Goal: Task Accomplishment & Management: Complete application form

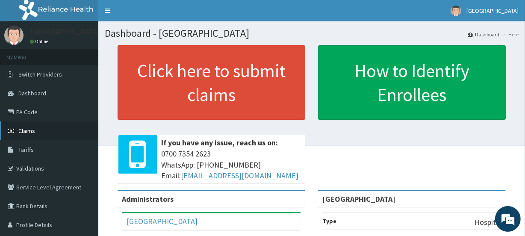
click at [20, 130] on span "Claims" at bounding box center [26, 131] width 17 height 8
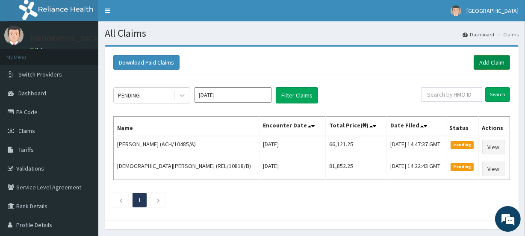
click at [479, 63] on link "Add Claim" at bounding box center [492, 62] width 36 height 15
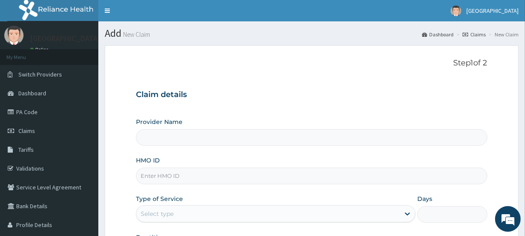
click at [158, 180] on input "HMO ID" at bounding box center [311, 176] width 351 height 17
type input "[GEOGRAPHIC_DATA]"
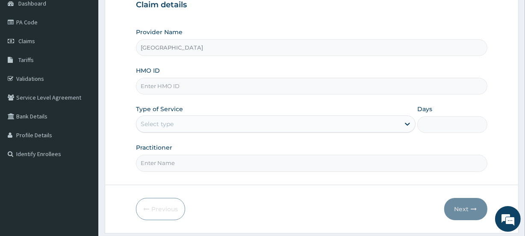
scroll to position [94, 0]
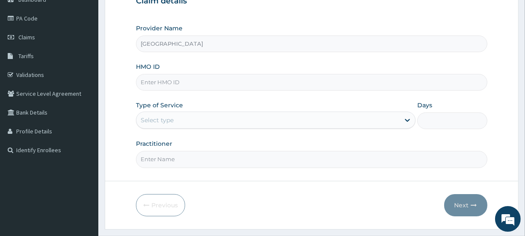
paste input "IGS/10009/A"
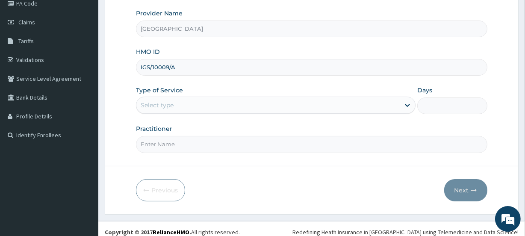
scroll to position [115, 0]
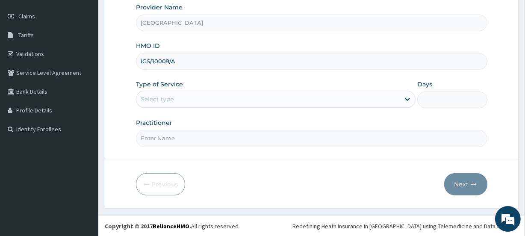
type input "IGS/10009/A"
click at [204, 102] on div "Select type" at bounding box center [267, 99] width 263 height 14
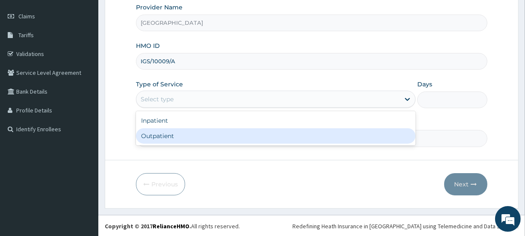
click at [183, 136] on div "Outpatient" at bounding box center [276, 135] width 280 height 15
type input "1"
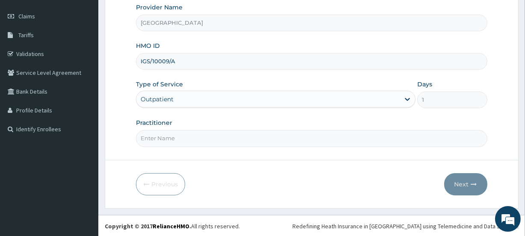
click at [208, 142] on input "Practitioner" at bounding box center [311, 138] width 351 height 17
type input "[PERSON_NAME]"
click at [469, 177] on button "Next" at bounding box center [465, 184] width 43 height 22
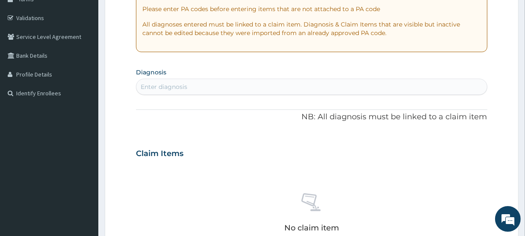
scroll to position [0, 0]
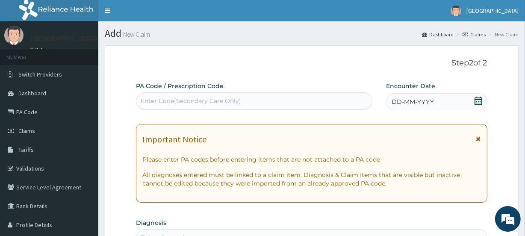
click at [145, 98] on div "Enter Code(Secondary Care Only)" at bounding box center [191, 101] width 100 height 9
paste input "PA/AD33A1"
type input "PA/AD33A1"
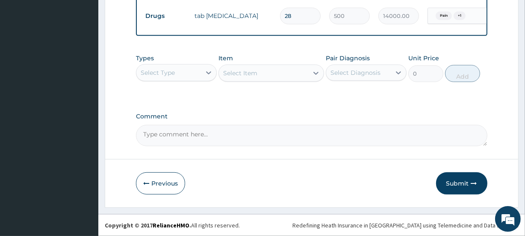
scroll to position [409, 0]
click at [457, 186] on button "Submit" at bounding box center [461, 183] width 51 height 22
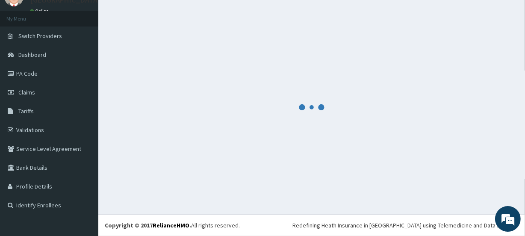
scroll to position [38, 0]
click at [110, 133] on div at bounding box center [312, 107] width 414 height 201
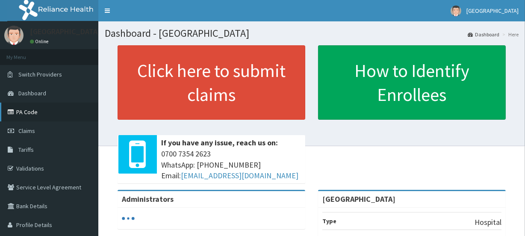
click at [16, 115] on link "PA Code" at bounding box center [49, 112] width 98 height 19
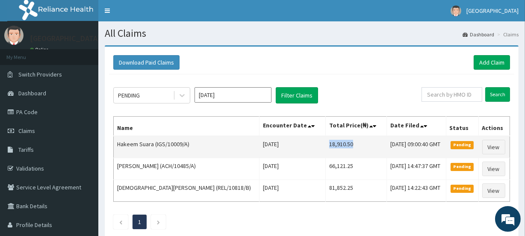
drag, startPoint x: 290, startPoint y: 143, endPoint x: 328, endPoint y: 148, distance: 37.9
click at [328, 148] on td "18,910.50" at bounding box center [356, 147] width 62 height 22
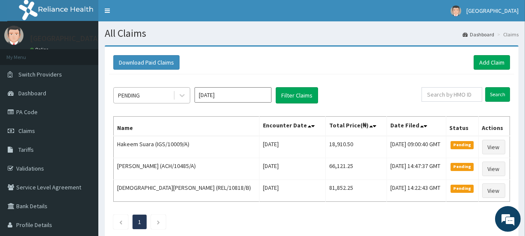
click at [151, 96] on div "PENDING" at bounding box center [143, 96] width 59 height 14
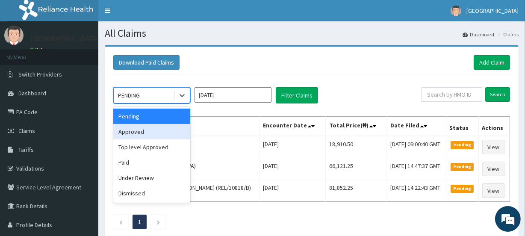
click at [147, 132] on div "Approved" at bounding box center [151, 131] width 77 height 15
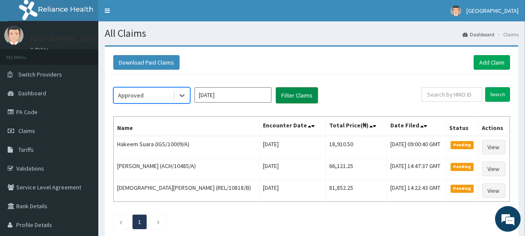
click at [282, 96] on button "Filter Claims" at bounding box center [297, 95] width 42 height 16
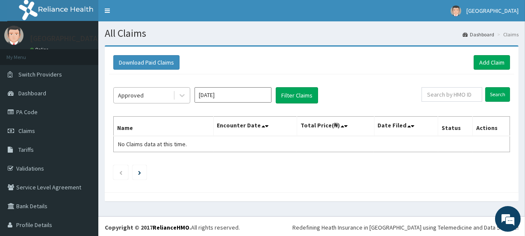
click at [149, 99] on div "Approved" at bounding box center [143, 96] width 59 height 14
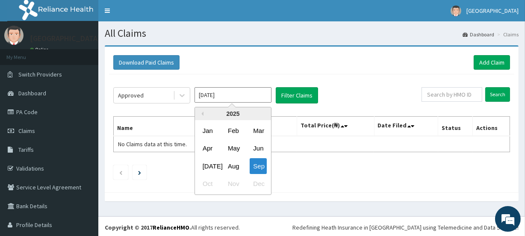
click at [202, 98] on input "Sep 2025" at bounding box center [233, 94] width 77 height 15
click at [231, 167] on div "Aug" at bounding box center [232, 166] width 17 height 16
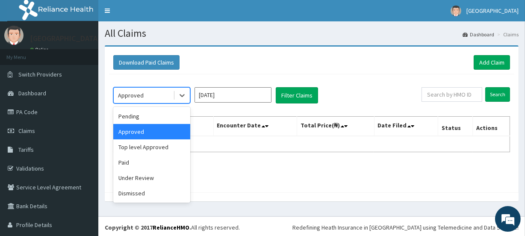
click at [127, 97] on div "Approved" at bounding box center [131, 95] width 26 height 9
click at [136, 129] on div "Approved" at bounding box center [151, 131] width 77 height 15
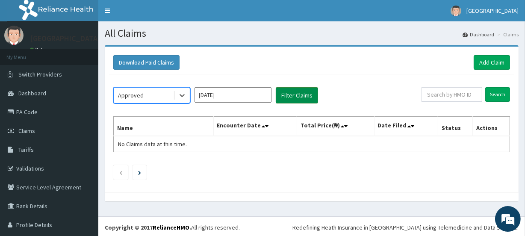
click at [286, 94] on button "Filter Claims" at bounding box center [297, 95] width 42 height 16
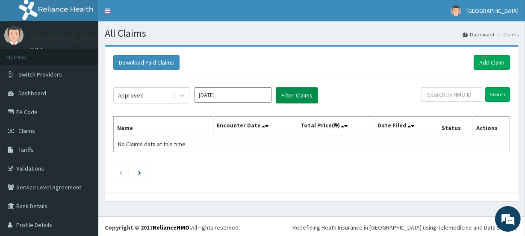
click at [307, 88] on button "Filter Claims" at bounding box center [297, 95] width 42 height 16
click at [183, 98] on icon at bounding box center [182, 95] width 9 height 9
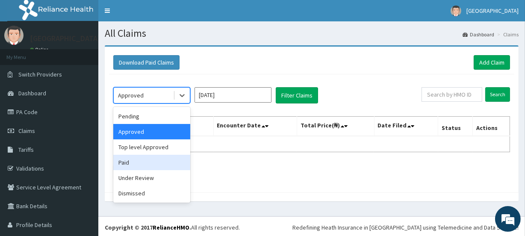
click at [132, 163] on div "Paid" at bounding box center [151, 162] width 77 height 15
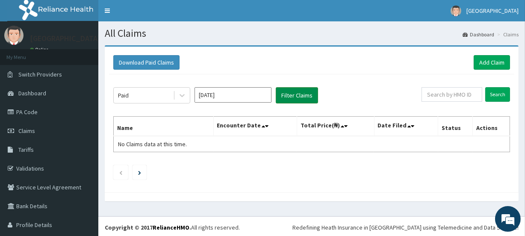
drag, startPoint x: 291, startPoint y: 77, endPoint x: 291, endPoint y: 94, distance: 16.7
click at [291, 94] on div "Paid Aug 2025 Filter Claims Search Name Encounter Date Total Price(₦) Date File…" at bounding box center [311, 131] width 405 height 114
click at [290, 92] on button "Filter Claims" at bounding box center [297, 95] width 42 height 16
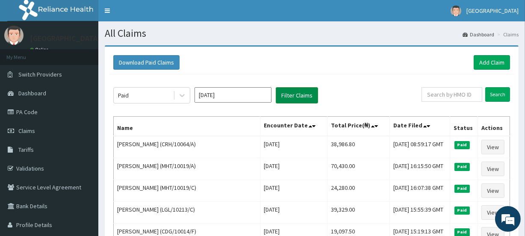
click at [290, 91] on button "Filter Claims" at bounding box center [297, 95] width 42 height 16
click at [201, 98] on input "Aug 2025" at bounding box center [233, 94] width 77 height 15
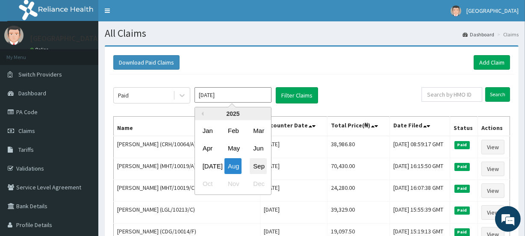
click at [257, 164] on div "Sep" at bounding box center [258, 166] width 17 height 16
type input "Sep 2025"
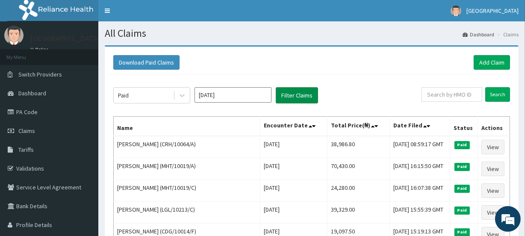
click at [286, 100] on button "Filter Claims" at bounding box center [297, 95] width 42 height 16
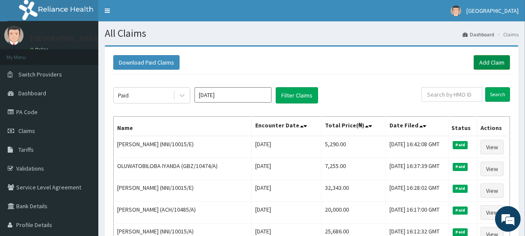
click at [491, 63] on link "Add Claim" at bounding box center [492, 62] width 36 height 15
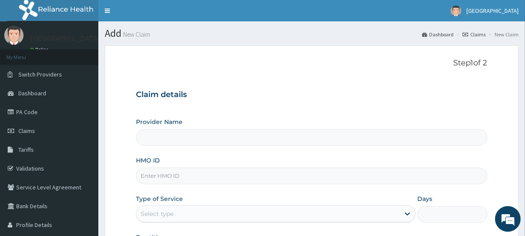
click at [148, 184] on div "Provider Name HMO ID Type of Service Select type Days Practitioner" at bounding box center [311, 190] width 351 height 144
type input "[GEOGRAPHIC_DATA]"
click at [197, 179] on input "HMO ID" at bounding box center [311, 176] width 351 height 17
paste input "GS/10009/A"
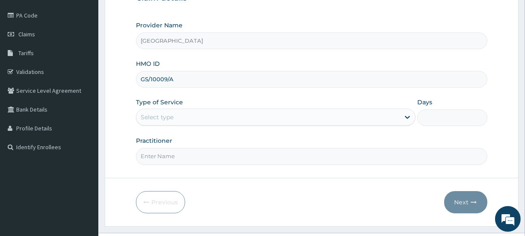
scroll to position [115, 0]
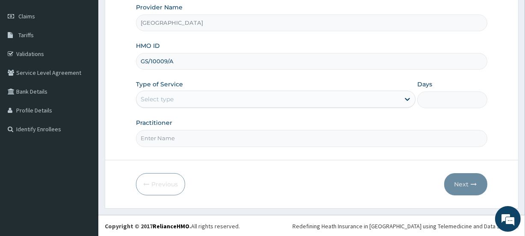
type input "GS/10009/A"
drag, startPoint x: 171, startPoint y: 96, endPoint x: 170, endPoint y: 103, distance: 7.0
click at [171, 97] on div "Select type" at bounding box center [157, 99] width 33 height 9
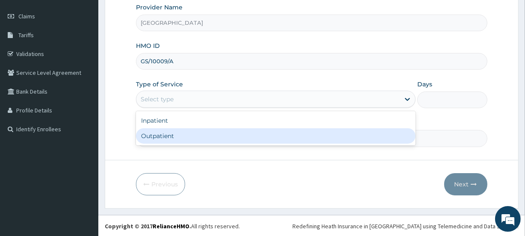
click at [158, 145] on div "Inpatient Outpatient" at bounding box center [276, 128] width 280 height 34
click at [201, 144] on div "Inpatient Outpatient" at bounding box center [276, 128] width 280 height 34
click at [195, 137] on div "Outpatient" at bounding box center [276, 135] width 280 height 15
type input "1"
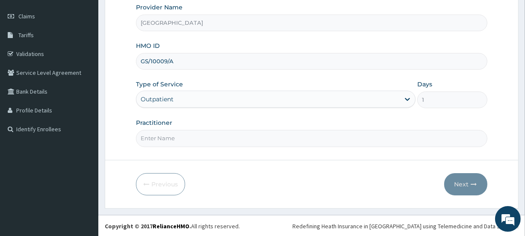
click at [188, 143] on input "Practitioner" at bounding box center [311, 138] width 351 height 17
type input "[PERSON_NAME]"
click at [468, 181] on button "Next" at bounding box center [465, 184] width 43 height 22
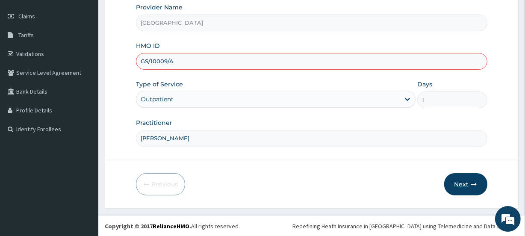
click at [469, 184] on button "Next" at bounding box center [465, 184] width 43 height 22
click at [463, 181] on button "Next" at bounding box center [465, 184] width 43 height 22
click at [142, 60] on input "GS/10009/A" at bounding box center [311, 61] width 351 height 17
type input "IGS/10009/A"
click at [461, 188] on button "Next" at bounding box center [465, 184] width 43 height 22
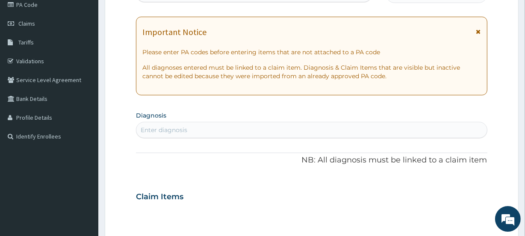
scroll to position [0, 0]
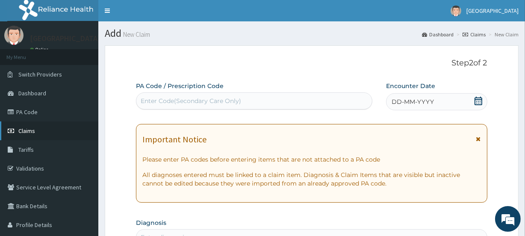
click at [27, 131] on span "Claims" at bounding box center [26, 131] width 17 height 8
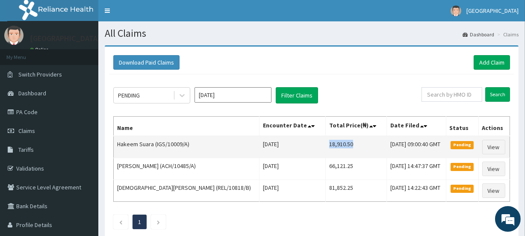
drag, startPoint x: 290, startPoint y: 143, endPoint x: 323, endPoint y: 144, distance: 32.9
click at [325, 144] on td "18,910.50" at bounding box center [356, 147] width 62 height 22
copy td "18,910.50"
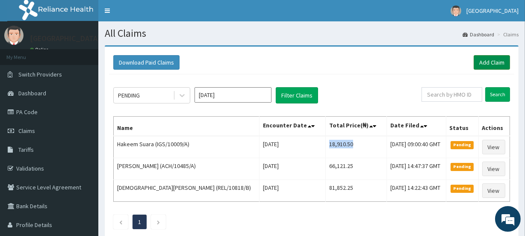
click at [501, 62] on link "Add Claim" at bounding box center [492, 62] width 36 height 15
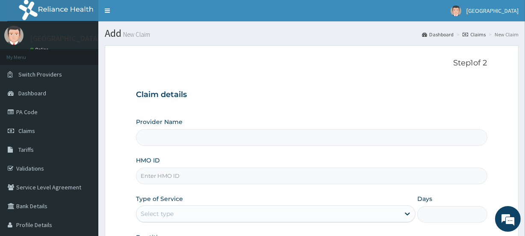
click at [148, 172] on input "HMO ID" at bounding box center [311, 176] width 351 height 17
paste input "GSV/11140/C"
type input "GSV/11140/C"
click at [136, 194] on div "Provider Name HMO ID GSV/11140/C Type of Service Select type Days Practitioner" at bounding box center [311, 190] width 351 height 144
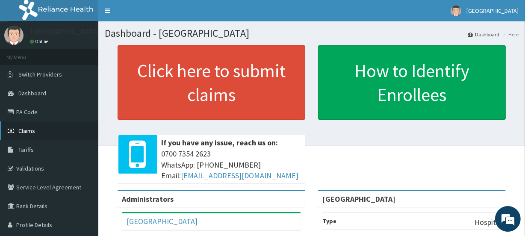
click at [42, 128] on link "Claims" at bounding box center [49, 130] width 98 height 19
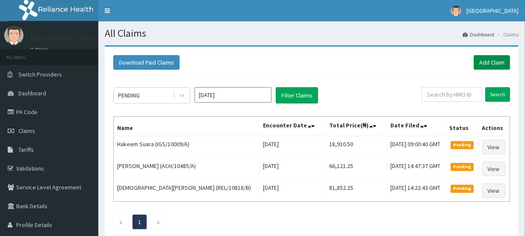
click at [499, 65] on link "Add Claim" at bounding box center [492, 62] width 36 height 15
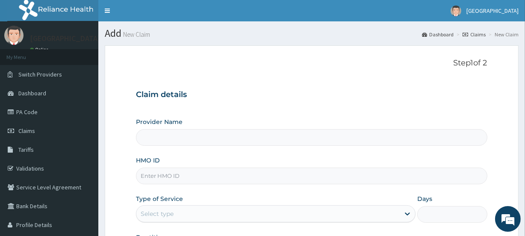
type input "[GEOGRAPHIC_DATA]"
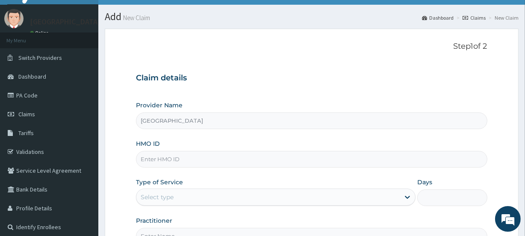
scroll to position [115, 0]
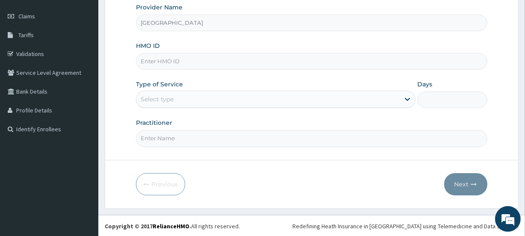
click at [159, 63] on input "HMO ID" at bounding box center [311, 61] width 351 height 17
paste input "GSV/11140/C"
type input "GSV/11140/C"
click at [167, 100] on div "Select type" at bounding box center [157, 99] width 33 height 9
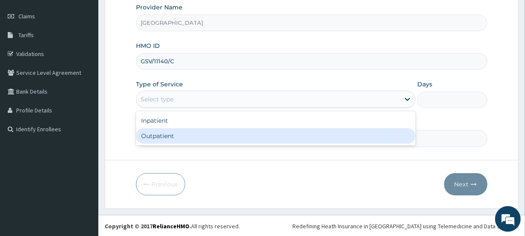
click at [143, 136] on div "Outpatient" at bounding box center [276, 135] width 280 height 15
type input "1"
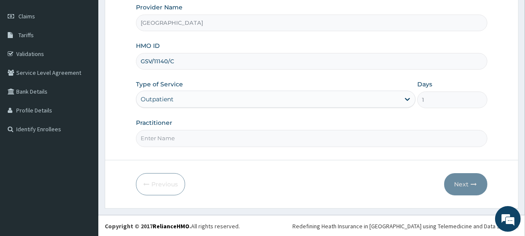
click at [174, 141] on input "Practitioner" at bounding box center [311, 138] width 351 height 17
type input "[PERSON_NAME]"
click at [453, 183] on button "Next" at bounding box center [465, 184] width 43 height 22
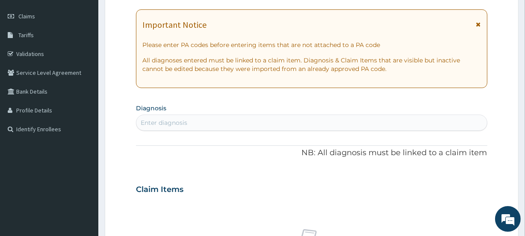
scroll to position [0, 0]
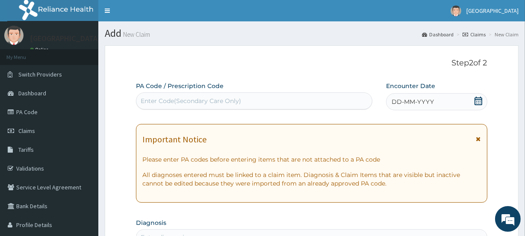
click at [160, 98] on div "Enter Code(Secondary Care Only)" at bounding box center [191, 101] width 100 height 9
paste input "PA/B117F1"
type input "PA/B117F1"
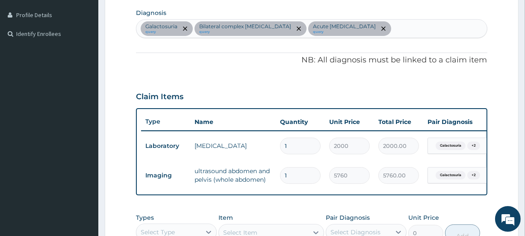
scroll to position [4, 0]
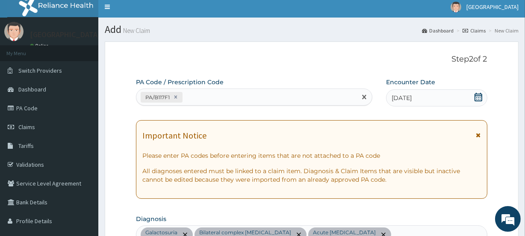
click at [200, 94] on div "PA/B117F1" at bounding box center [246, 97] width 220 height 14
paste input "PA/15E11F"
type input "PA/15E11F"
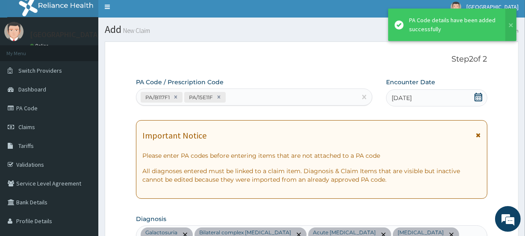
scroll to position [315, 0]
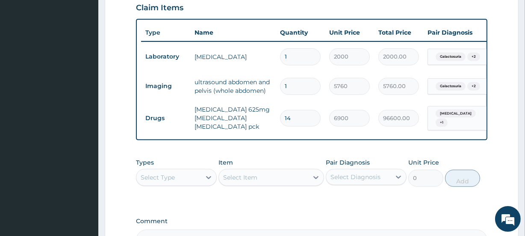
type input "1"
type input "6900.00"
type input "1"
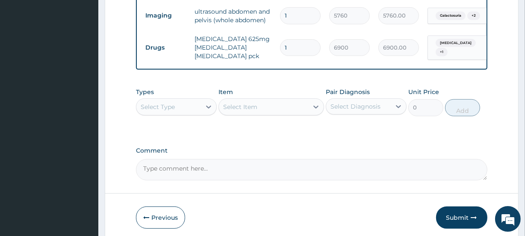
scroll to position [400, 0]
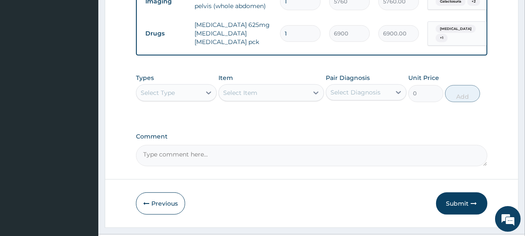
drag, startPoint x: 148, startPoint y: 94, endPoint x: 148, endPoint y: 99, distance: 4.7
click at [148, 95] on div "Select Type" at bounding box center [158, 93] width 34 height 9
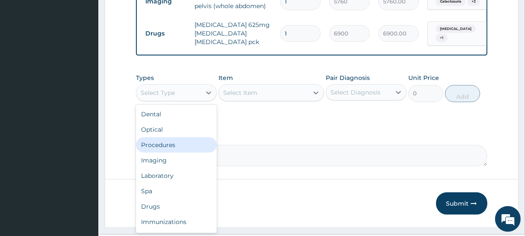
click at [157, 148] on div "Procedures" at bounding box center [176, 144] width 81 height 15
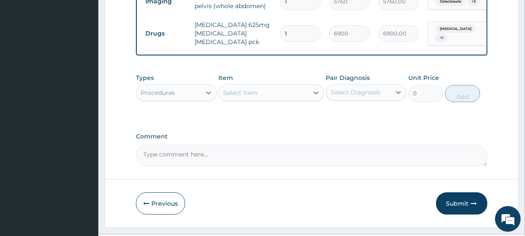
click at [252, 97] on div "Select Item" at bounding box center [263, 93] width 89 height 14
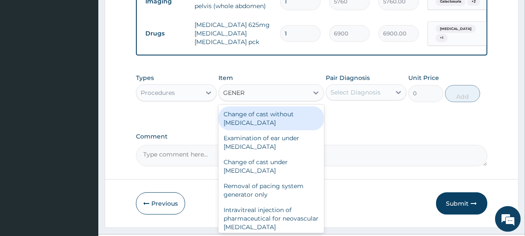
type input "GENERA"
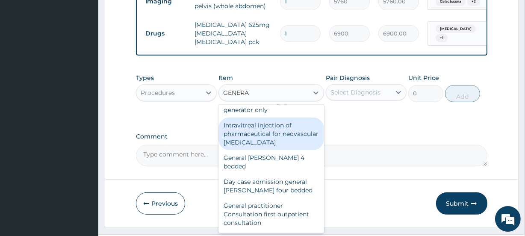
scroll to position [91, 0]
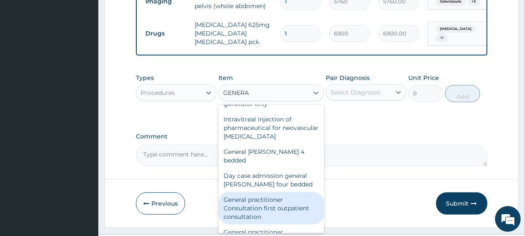
click at [269, 203] on div "General practitioner Consultation first outpatient consultation" at bounding box center [270, 208] width 105 height 32
type input "3000"
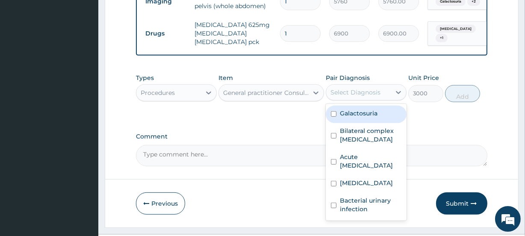
click at [367, 95] on div "Select Diagnosis" at bounding box center [356, 92] width 50 height 9
click at [352, 123] on div "Galactosuria" at bounding box center [366, 115] width 81 height 18
checkbox input "true"
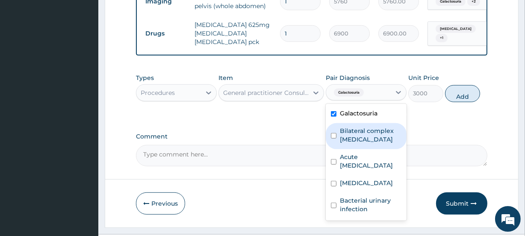
click at [353, 144] on label "Bilateral complex ovarian cyst" at bounding box center [371, 135] width 62 height 17
checkbox input "true"
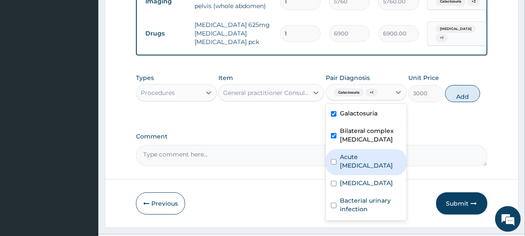
click at [351, 169] on label "Acute pelvic inflammatory disease" at bounding box center [371, 161] width 62 height 17
checkbox input "true"
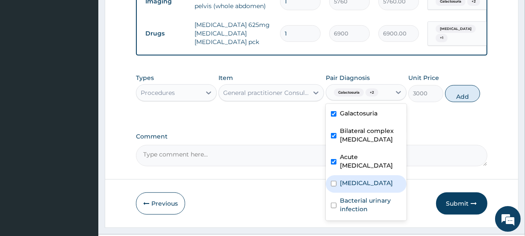
click at [344, 187] on label "Sepsis" at bounding box center [366, 183] width 53 height 9
checkbox input "true"
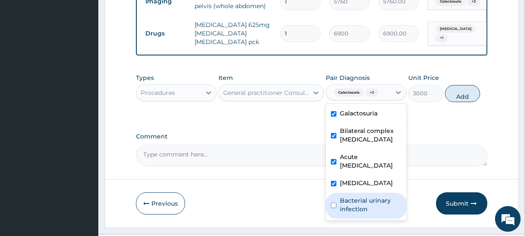
click at [344, 213] on label "Bacterial urinary infection" at bounding box center [371, 204] width 62 height 17
checkbox input "true"
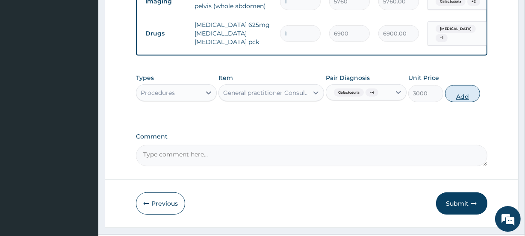
click at [459, 100] on button "Add" at bounding box center [462, 93] width 35 height 17
type input "0"
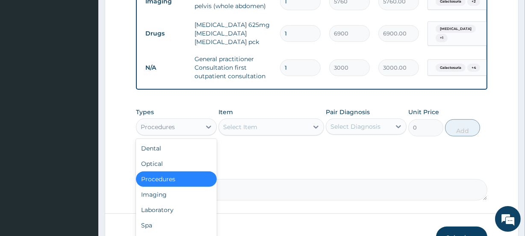
click at [153, 131] on div "Procedures" at bounding box center [158, 127] width 34 height 9
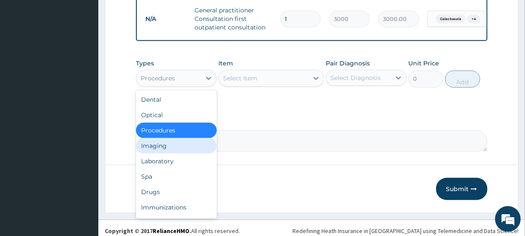
scroll to position [459, 0]
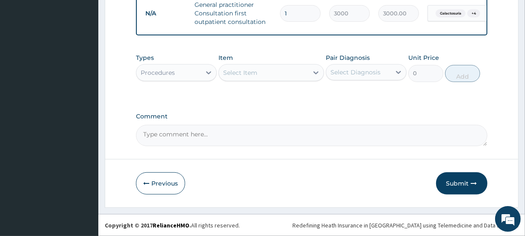
click at [167, 72] on div "Procedures" at bounding box center [158, 72] width 34 height 9
click at [165, 73] on div "Procedures" at bounding box center [158, 72] width 34 height 9
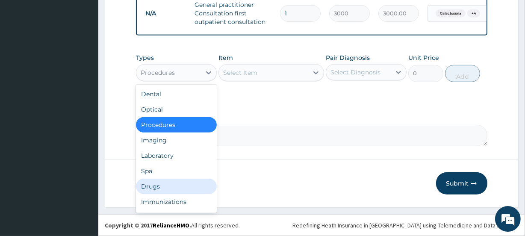
click at [155, 181] on div "Drugs" at bounding box center [176, 186] width 81 height 15
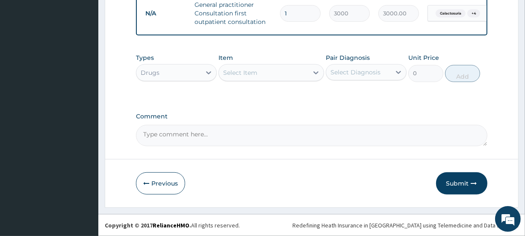
click at [226, 68] on div "Select Item" at bounding box center [263, 73] width 89 height 14
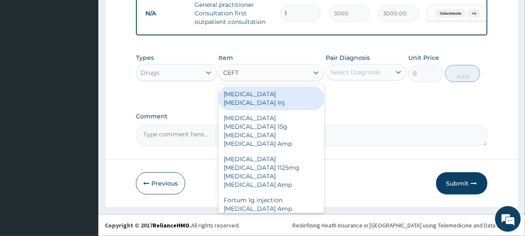
type input "CEFTR"
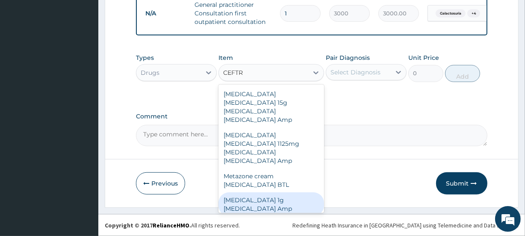
click at [282, 192] on div "Ceftriaxone 1g Ceftriaxone Amp" at bounding box center [270, 204] width 105 height 24
type input "575"
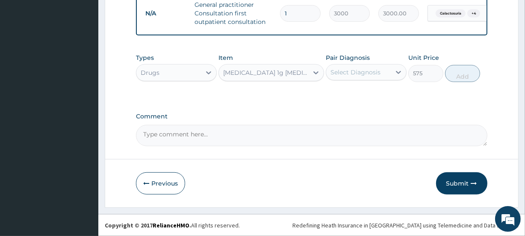
click at [265, 75] on div "Ceftriaxone 1g Ceftriaxone Amp" at bounding box center [266, 72] width 86 height 9
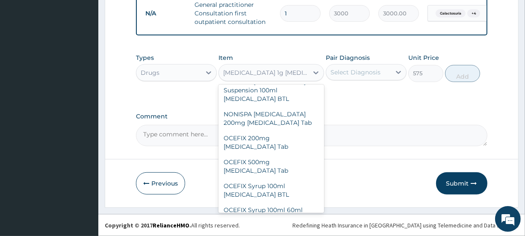
scroll to position [31771, 0]
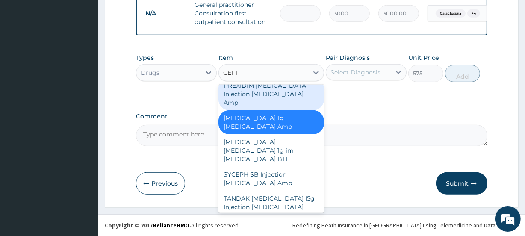
type input "CEFTR"
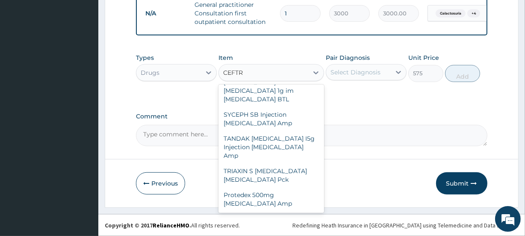
scroll to position [99, 0]
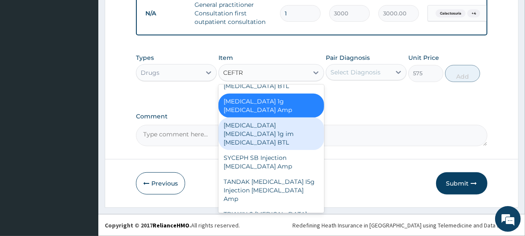
click at [279, 118] on div "ROCEPHIN CEFTRIAXONE 1g im Ceftriaxone BTL" at bounding box center [270, 134] width 105 height 32
type input "4945"
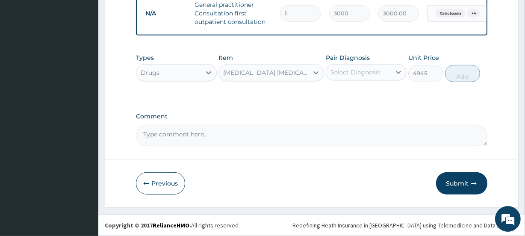
click at [368, 71] on div "Select Diagnosis" at bounding box center [356, 72] width 50 height 9
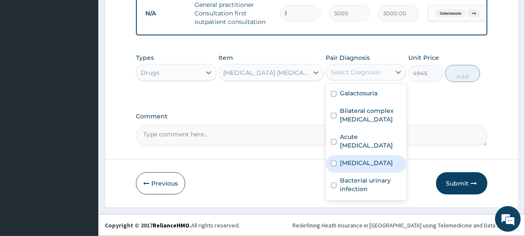
click at [357, 167] on label "Sepsis" at bounding box center [366, 163] width 53 height 9
checkbox input "true"
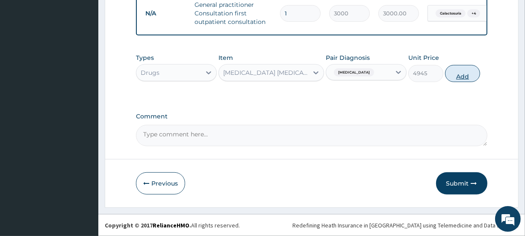
click at [458, 73] on button "Add" at bounding box center [462, 73] width 35 height 17
type input "0"
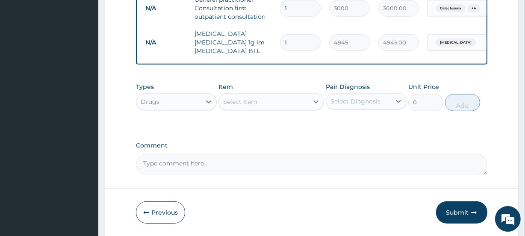
type input "0.00"
type input "3"
type input "14835.00"
type input "3"
click at [219, 109] on div "Select Item" at bounding box center [263, 102] width 89 height 14
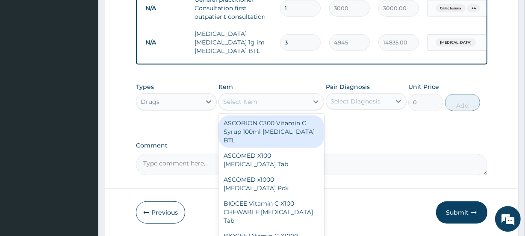
click at [234, 106] on div "Select Item" at bounding box center [240, 101] width 34 height 9
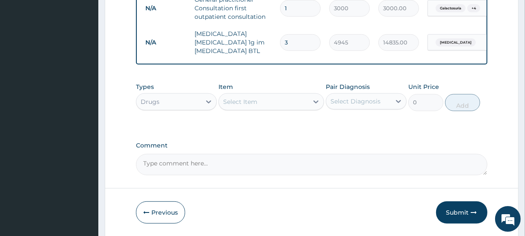
click at [243, 103] on div "Select Item" at bounding box center [240, 101] width 34 height 9
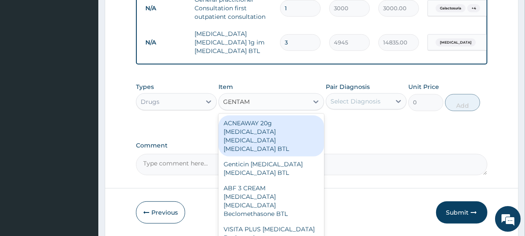
type input "GENTA"
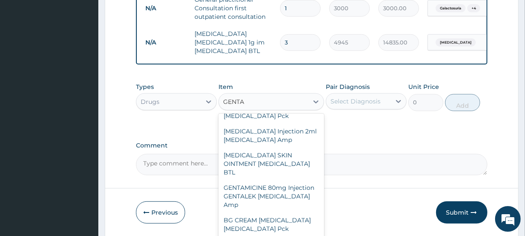
scroll to position [238, 0]
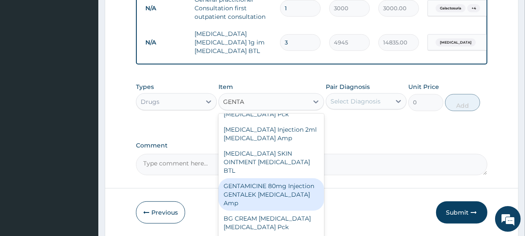
click at [244, 178] on div "GENTAMICINE 80mg Injection GENTALEK Gentamicin Amp" at bounding box center [270, 194] width 105 height 32
type input "345"
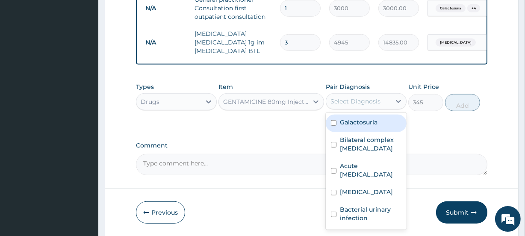
click at [348, 106] on div "Select Diagnosis" at bounding box center [356, 101] width 50 height 9
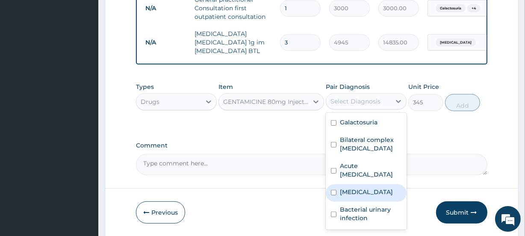
click at [372, 202] on div "Sepsis" at bounding box center [366, 193] width 81 height 18
checkbox input "true"
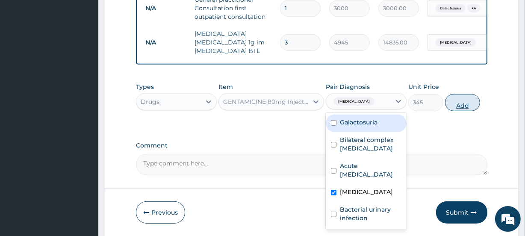
click at [455, 110] on button "Add" at bounding box center [462, 102] width 35 height 17
type input "0"
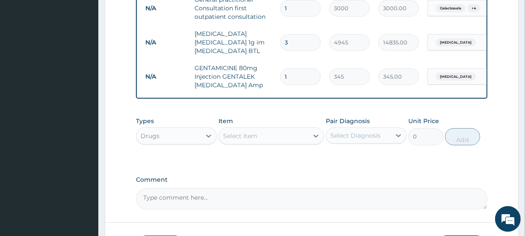
type input "0.00"
type input "6"
type input "2070.00"
type input "6"
click at [241, 140] on div "Select Item" at bounding box center [240, 136] width 34 height 9
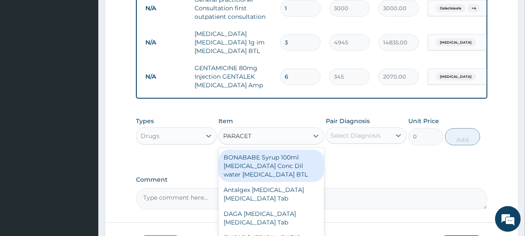
type input "PARACET"
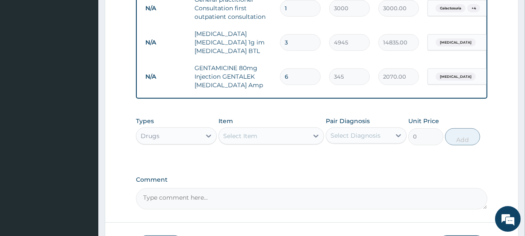
click at [249, 140] on div "Select Item" at bounding box center [240, 136] width 34 height 9
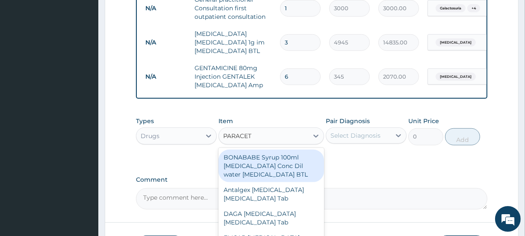
type input "PARACETA"
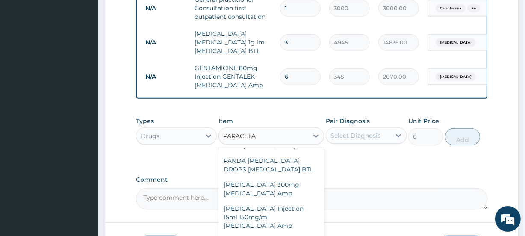
scroll to position [295, 0]
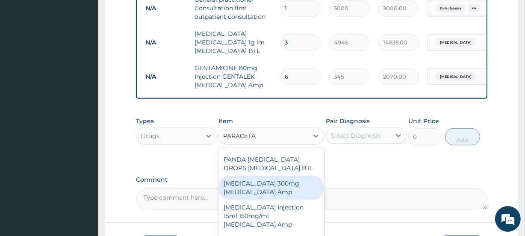
click at [270, 200] on div "Paracetamol 300mg Acetaminophen Amp" at bounding box center [270, 188] width 105 height 24
type input "230"
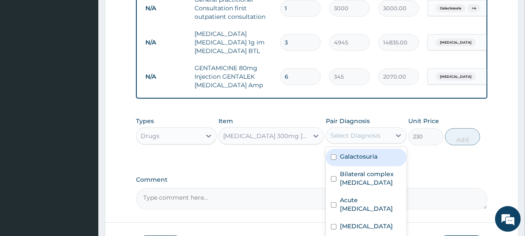
click at [341, 140] on div "Select Diagnosis" at bounding box center [356, 135] width 50 height 9
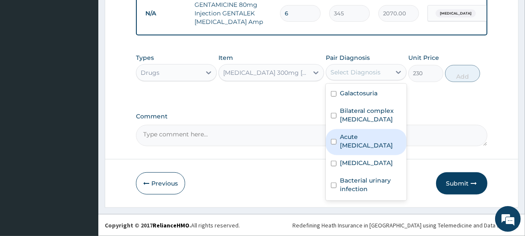
scroll to position [528, 0]
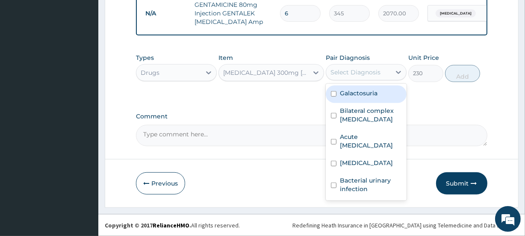
click at [381, 99] on div "Galactosuria" at bounding box center [366, 95] width 81 height 18
checkbox input "true"
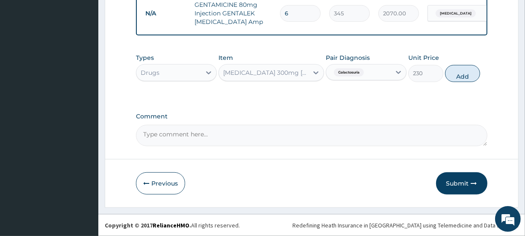
click at [464, 77] on button "Add" at bounding box center [462, 73] width 35 height 17
type input "0"
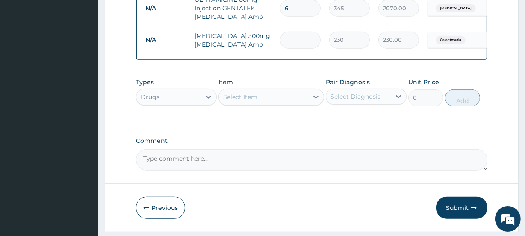
type input "0.00"
type input "2"
type input "460.00"
type input "2"
click at [282, 83] on div "Types Drugs Item Select Item Pair Diagnosis Select Diagnosis Unit Price 0 Add" at bounding box center [311, 92] width 351 height 37
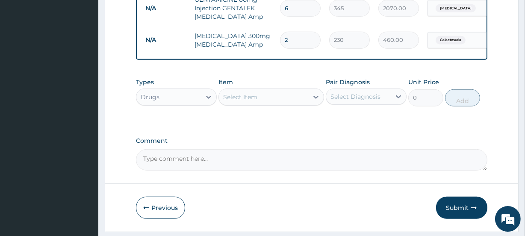
click at [225, 101] on div "Select Item" at bounding box center [240, 97] width 34 height 9
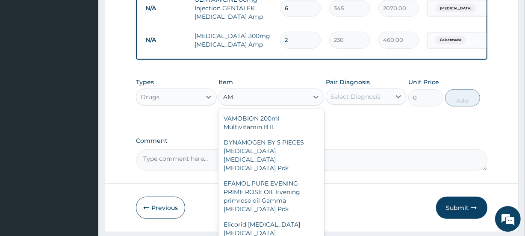
type input "A"
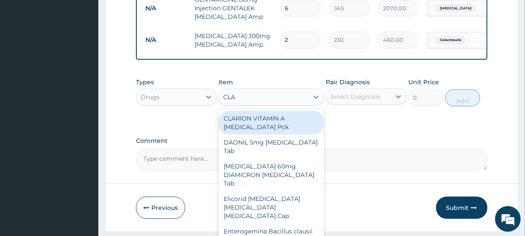
type input "CLAV"
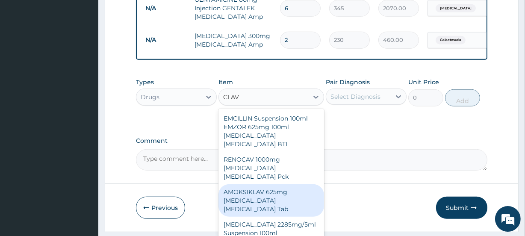
click at [279, 201] on div "AMOKSIKLAV 625mg Amoxicillin Clavulanic Acid Tab" at bounding box center [270, 200] width 105 height 32
type input "138"
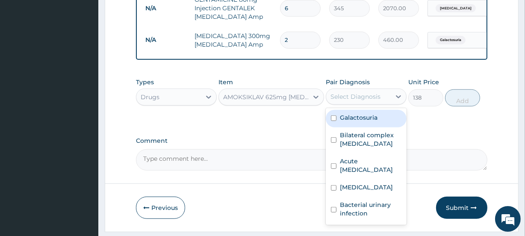
click at [360, 101] on div "Select Diagnosis" at bounding box center [356, 96] width 50 height 9
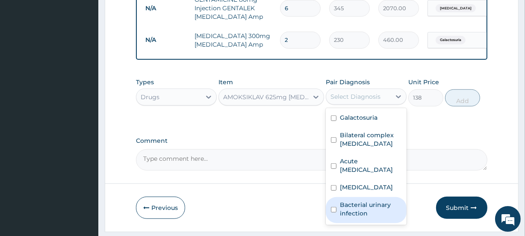
click at [367, 218] on label "Bacterial urinary infection" at bounding box center [371, 209] width 62 height 17
checkbox input "true"
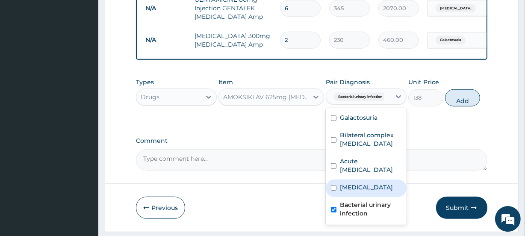
click at [357, 192] on label "Sepsis" at bounding box center [366, 187] width 53 height 9
checkbox input "true"
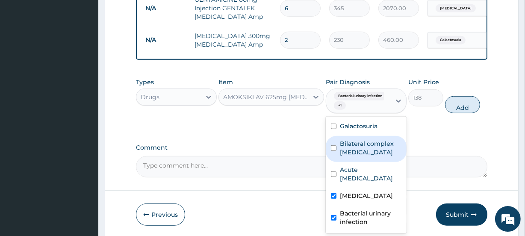
click at [455, 109] on button "Add" at bounding box center [462, 104] width 35 height 17
type input "0"
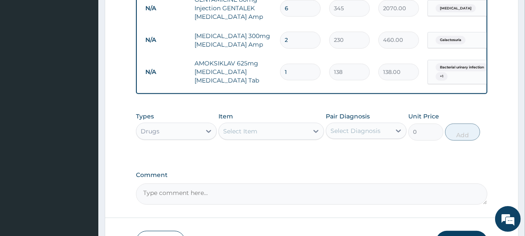
type input "14"
type input "1932.00"
type input "14"
click at [247, 134] on div "Select Item" at bounding box center [240, 131] width 34 height 9
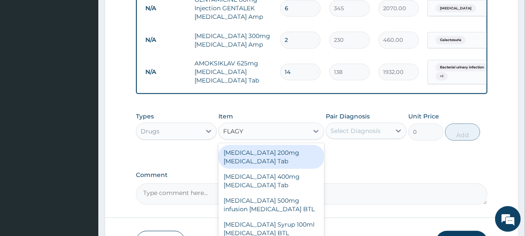
type input "FLAGYL"
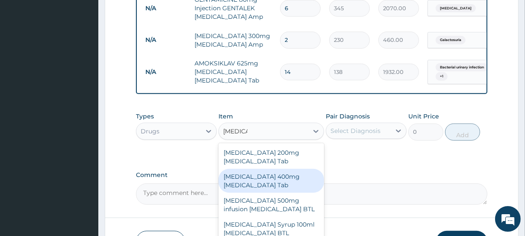
click at [252, 191] on div "Flagyl 400mg Metronidazole Tab" at bounding box center [270, 181] width 105 height 24
type input "23"
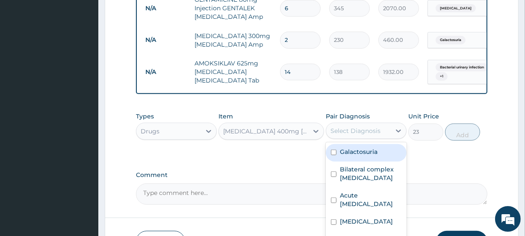
click at [351, 135] on div "Select Diagnosis" at bounding box center [356, 131] width 50 height 9
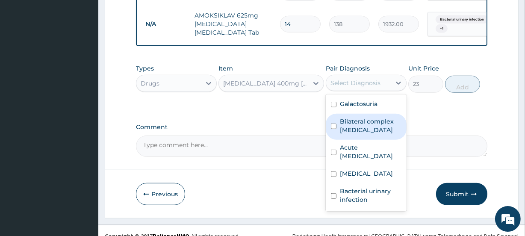
scroll to position [592, 0]
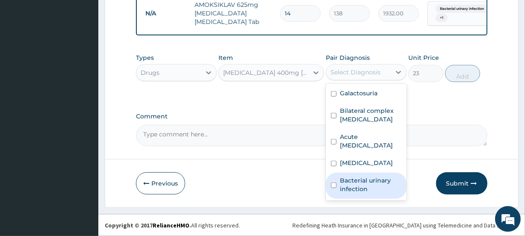
click at [388, 193] on label "Bacterial urinary infection" at bounding box center [371, 184] width 62 height 17
checkbox input "true"
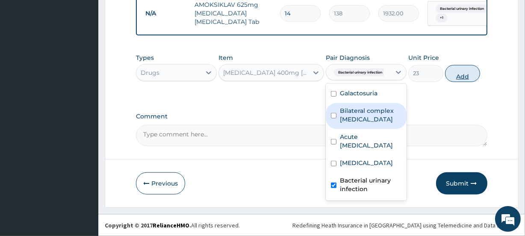
click at [465, 74] on button "Add" at bounding box center [462, 73] width 35 height 17
type input "0"
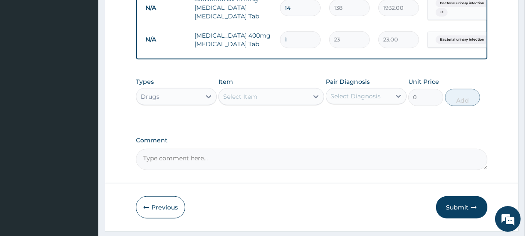
type input "0.00"
type input "2"
type input "46.00"
type input "21"
type input "483.00"
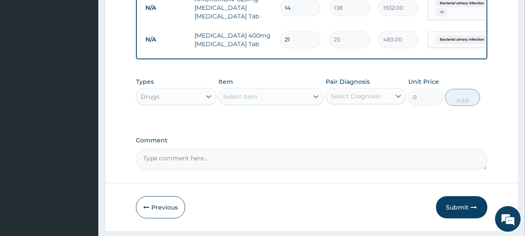
type input "21"
click at [234, 101] on div "Select Item" at bounding box center [240, 96] width 34 height 9
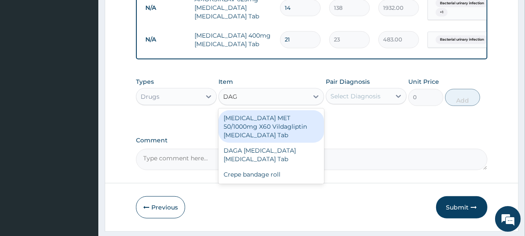
type input "DAGA"
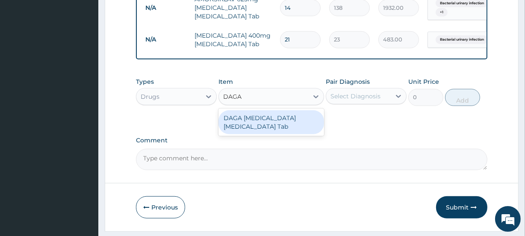
click at [266, 134] on div "DAGA PARACETAMOL Acetaminophen Tab" at bounding box center [270, 122] width 105 height 24
type input "23"
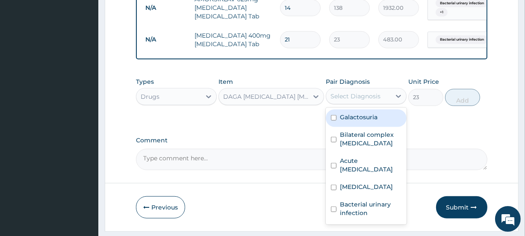
click at [348, 100] on div "Select Diagnosis" at bounding box center [356, 96] width 50 height 9
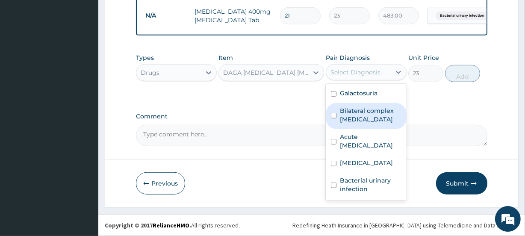
scroll to position [209, 0]
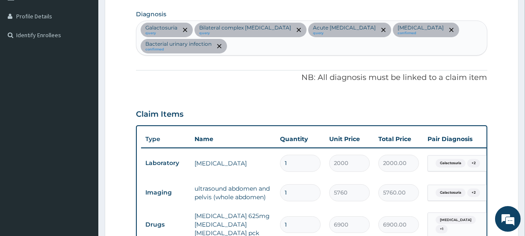
click at [278, 40] on div "Galactosuria query Bilateral complex ovarian cyst query Acute pelvic inflammato…" at bounding box center [311, 38] width 350 height 34
type input "PAIN"
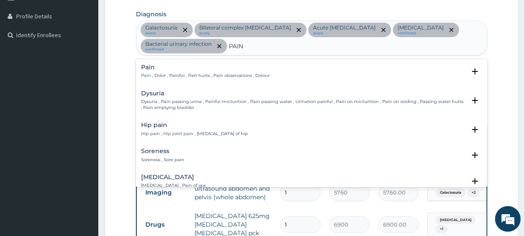
click at [175, 73] on p "Pain , Dolor , Painful , Part hurts , Pain observations , Dolour" at bounding box center [205, 76] width 129 height 6
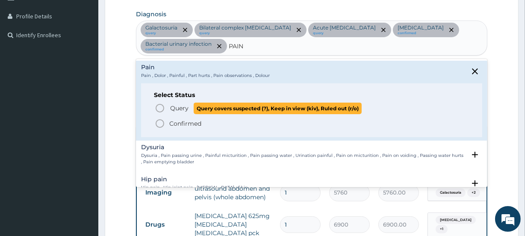
click at [175, 111] on span "Query" at bounding box center [179, 108] width 18 height 9
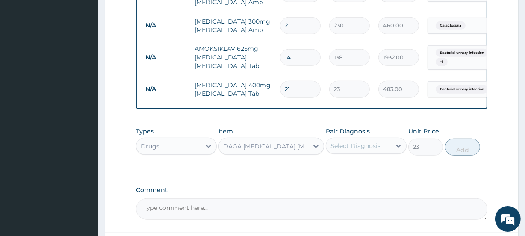
scroll to position [621, 0]
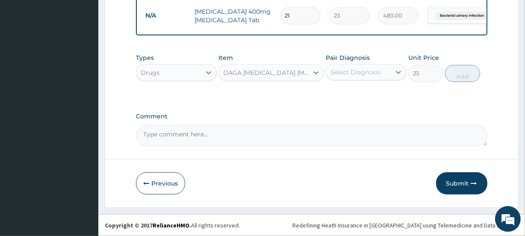
click at [351, 71] on div "Select Diagnosis" at bounding box center [356, 72] width 50 height 9
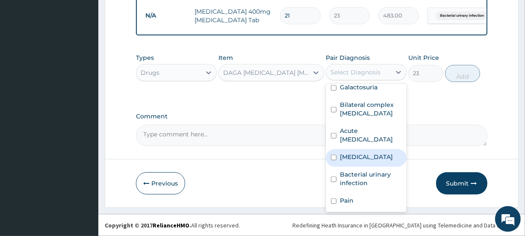
scroll to position [14, 0]
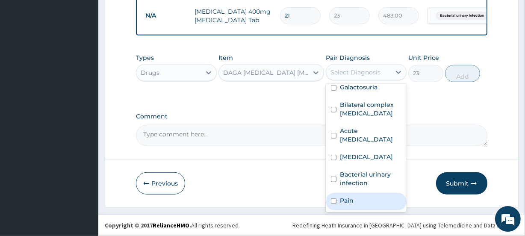
click at [345, 204] on label "Pain" at bounding box center [347, 200] width 14 height 9
checkbox input "true"
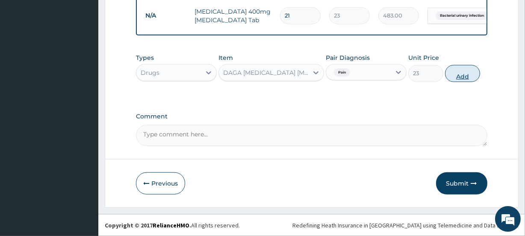
click at [455, 79] on button "Add" at bounding box center [462, 73] width 35 height 17
type input "0"
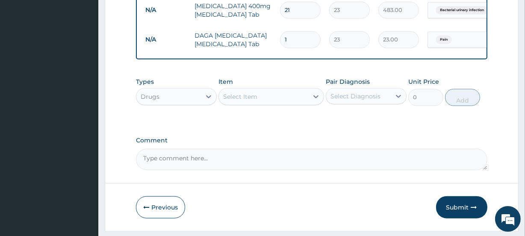
type input "0.00"
type input "1"
type input "23.00"
type input "18"
type input "414.00"
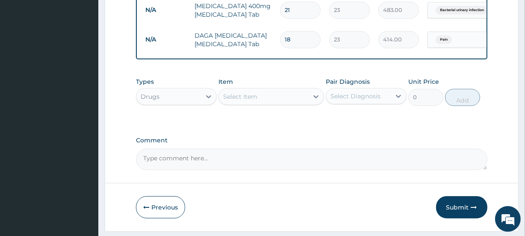
type input "18"
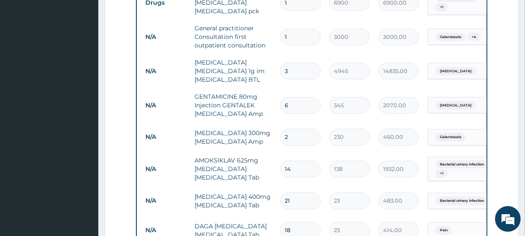
scroll to position [445, 0]
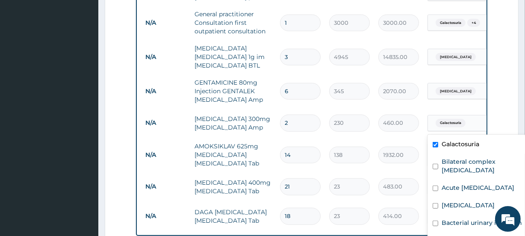
click at [454, 120] on span "Galactosuria" at bounding box center [451, 123] width 30 height 9
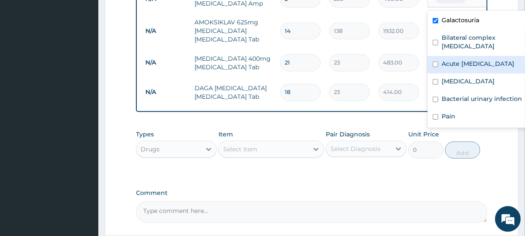
scroll to position [586, 0]
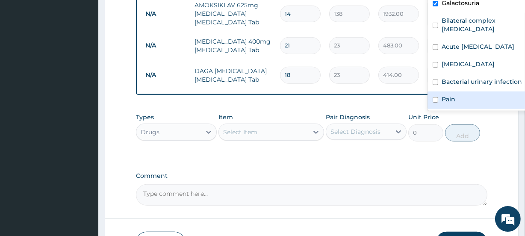
click at [478, 108] on div "Pain" at bounding box center [481, 101] width 107 height 18
checkbox input "true"
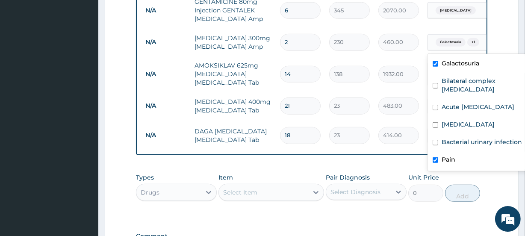
scroll to position [505, 0]
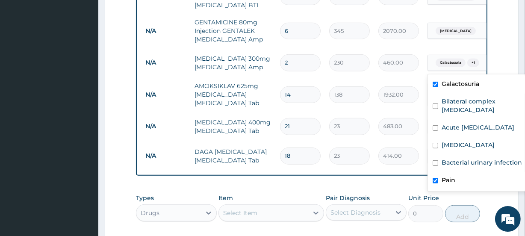
click at [452, 84] on label "Galactosuria" at bounding box center [461, 84] width 38 height 9
checkbox input "false"
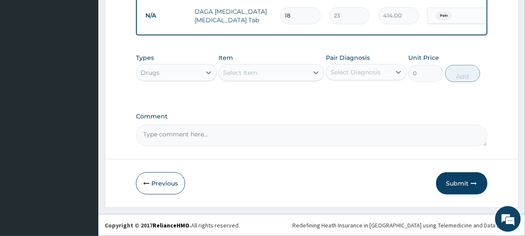
drag, startPoint x: 255, startPoint y: 74, endPoint x: 183, endPoint y: 1, distance: 102.5
click at [255, 73] on div "Select Item" at bounding box center [240, 72] width 34 height 9
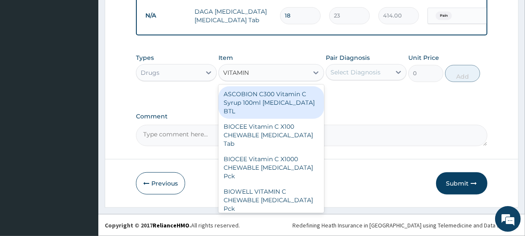
type input "VITAMIN C"
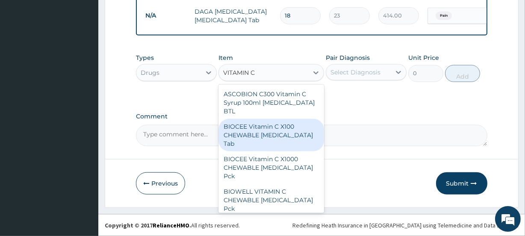
click at [288, 135] on div "BIOCEE Vitamin C X100 CHEWABLE Ascorbic Acid Tab" at bounding box center [270, 135] width 105 height 32
type input "385.25"
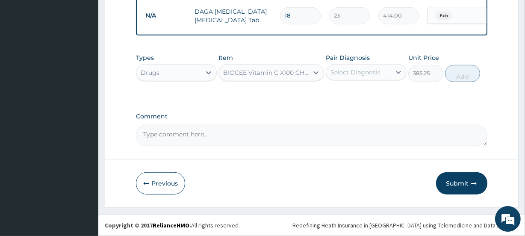
click at [331, 74] on div "Select Diagnosis" at bounding box center [356, 72] width 50 height 9
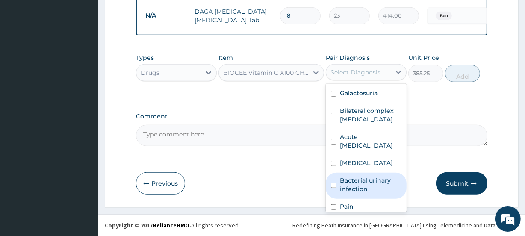
click at [372, 193] on label "Bacterial urinary infection" at bounding box center [371, 184] width 62 height 17
checkbox input "true"
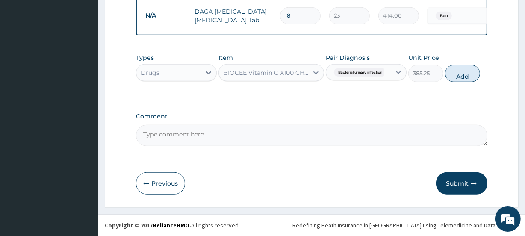
click at [477, 176] on button "Submit" at bounding box center [461, 183] width 51 height 22
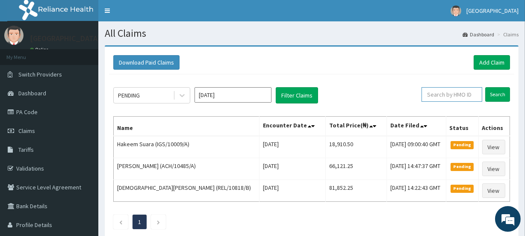
click at [432, 91] on input "text" at bounding box center [452, 94] width 61 height 15
click at [481, 60] on link "Add Claim" at bounding box center [492, 62] width 36 height 15
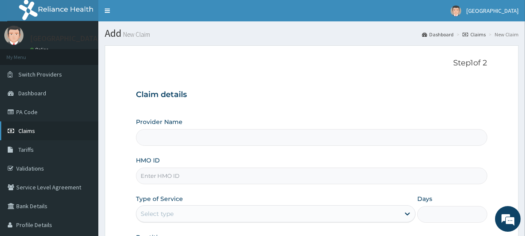
click at [18, 130] on link "Claims" at bounding box center [49, 130] width 98 height 19
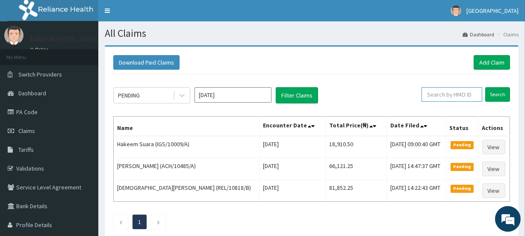
click at [455, 94] on input "text" at bounding box center [452, 94] width 61 height 15
paste input "GSV/11140/C"
type input "GSV/11140/C"
click at [496, 94] on input "Search" at bounding box center [497, 94] width 25 height 15
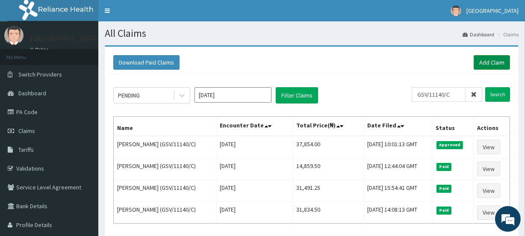
drag, startPoint x: 58, startPoint y: 59, endPoint x: 484, endPoint y: 57, distance: 426.3
click at [484, 57] on link "Add Claim" at bounding box center [492, 62] width 36 height 15
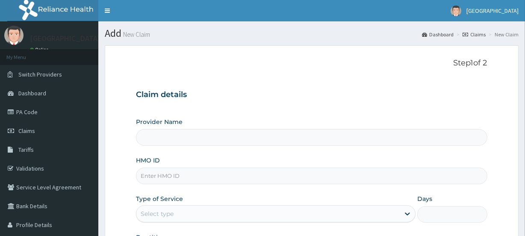
click at [167, 177] on input "HMO ID" at bounding box center [311, 176] width 351 height 17
type input "[GEOGRAPHIC_DATA]"
paste input "GSV/11140/C"
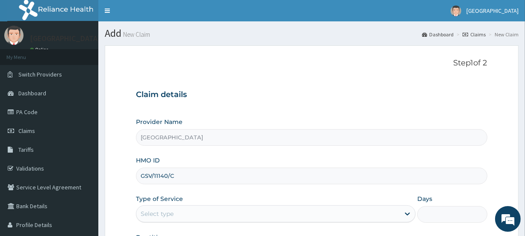
scroll to position [115, 0]
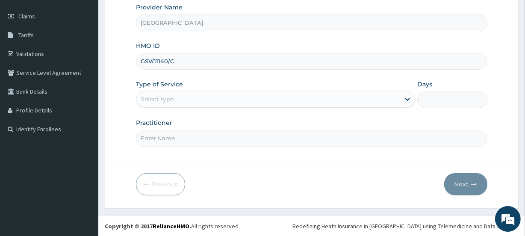
type input "GSV/11140/C"
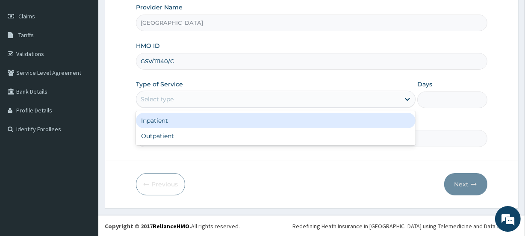
click at [154, 94] on div "Select type" at bounding box center [267, 99] width 263 height 14
click at [151, 124] on div "Inpatient" at bounding box center [276, 120] width 280 height 15
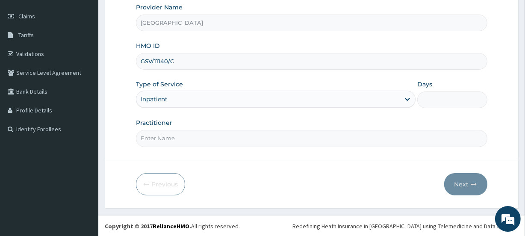
click at [436, 98] on input "Days" at bounding box center [452, 100] width 70 height 17
click at [206, 148] on form "Step 1 of 2 Claim details Provider Name Adia Hospital HMO ID GSV/11140/C Type o…" at bounding box center [312, 70] width 414 height 278
click at [198, 139] on input "Practitioner" at bounding box center [311, 138] width 351 height 17
type input "[PERSON_NAME]"
click at [440, 97] on input "Days" at bounding box center [452, 100] width 70 height 17
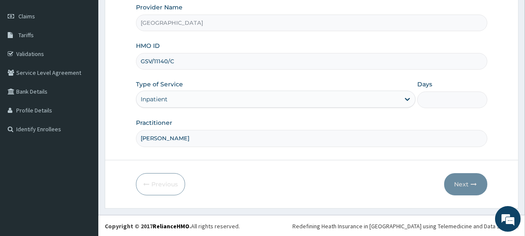
type input "1"
click at [467, 184] on button "Next" at bounding box center [465, 184] width 43 height 22
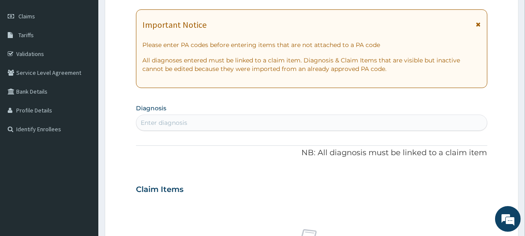
scroll to position [0, 0]
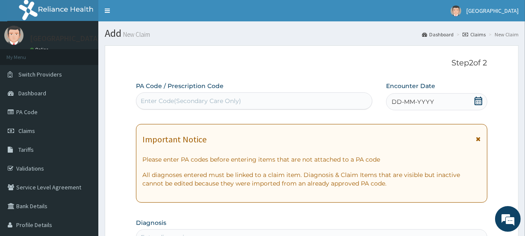
click at [151, 102] on div "Enter Code(Secondary Care Only)" at bounding box center [191, 101] width 100 height 9
paste input "GSV/11140/C"
type input "G"
drag, startPoint x: 410, startPoint y: 104, endPoint x: 408, endPoint y: 99, distance: 5.6
click at [410, 103] on span "DD-MM-YYYY" at bounding box center [413, 101] width 42 height 9
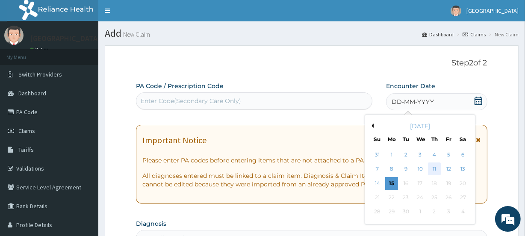
click at [431, 167] on div "11" at bounding box center [434, 169] width 13 height 13
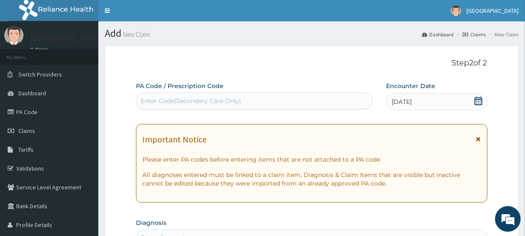
scroll to position [206, 0]
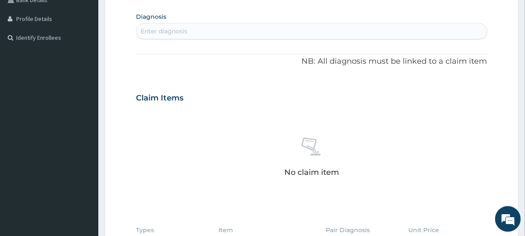
click at [168, 30] on div "Enter diagnosis" at bounding box center [164, 31] width 47 height 9
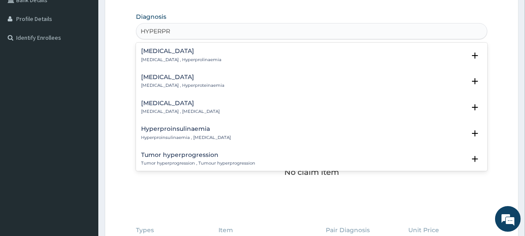
click at [189, 106] on div "Hyperprolactinemia Hyperprolactinemia , Hyperprolactinaemia" at bounding box center [180, 107] width 79 height 15
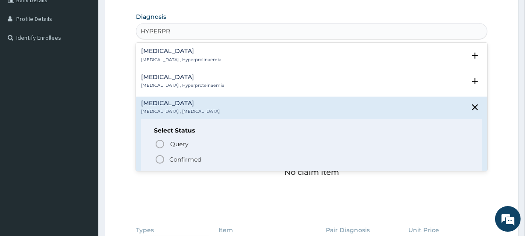
type input "HYPERPR"
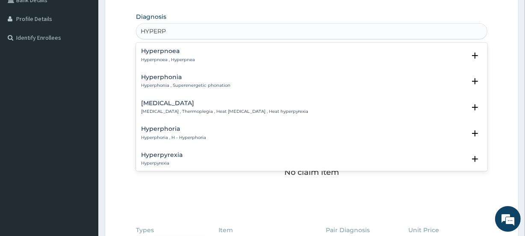
type input "HYPERPR"
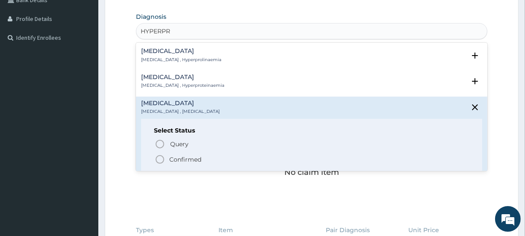
click at [168, 112] on p "Hyperprolactinemia , Hyperprolactinaemia" at bounding box center [180, 112] width 79 height 6
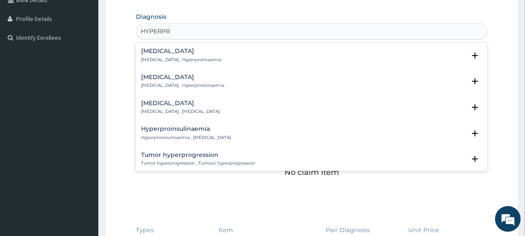
click at [160, 103] on h4 "Hyperprolactinemia" at bounding box center [180, 103] width 79 height 6
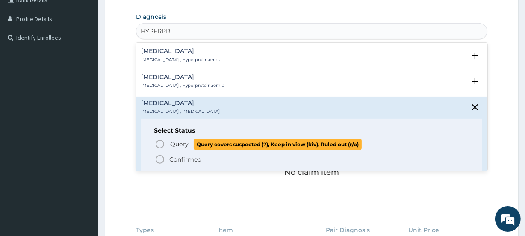
click at [160, 146] on icon "status option query" at bounding box center [160, 144] width 10 height 10
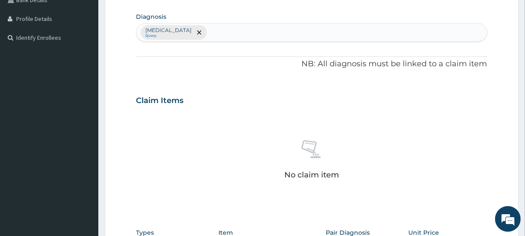
scroll to position [380, 0]
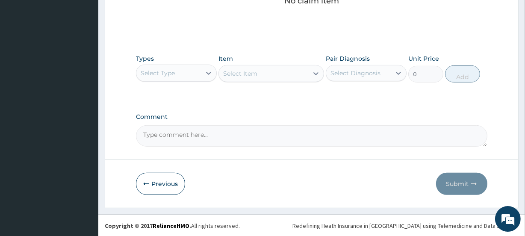
click at [157, 73] on div "Select Type" at bounding box center [158, 73] width 34 height 9
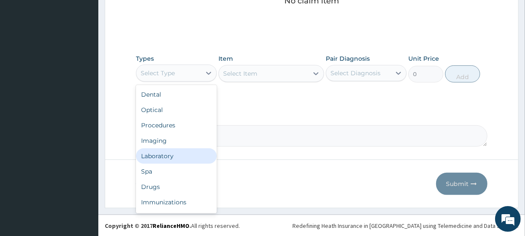
click at [165, 158] on div "Laboratory" at bounding box center [176, 155] width 81 height 15
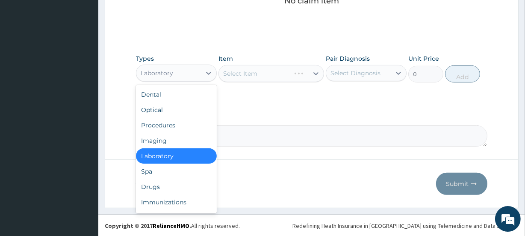
click at [156, 74] on div "Laboratory" at bounding box center [157, 73] width 32 height 9
click at [162, 183] on div "Drugs" at bounding box center [176, 186] width 81 height 15
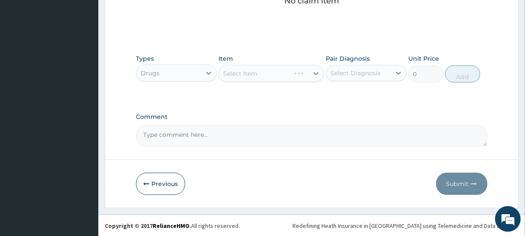
click at [247, 70] on div "Select Item" at bounding box center [270, 73] width 105 height 17
click at [234, 67] on div "Select Item" at bounding box center [263, 74] width 89 height 14
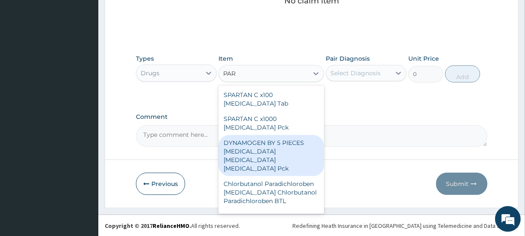
type input "PAR"
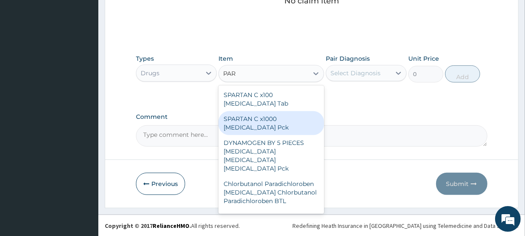
type input "PAR"
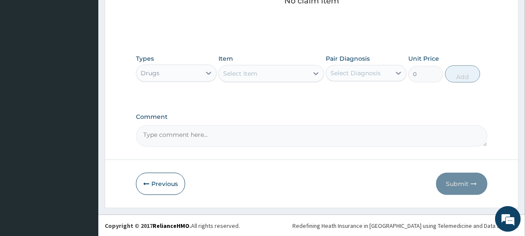
scroll to position [174, 0]
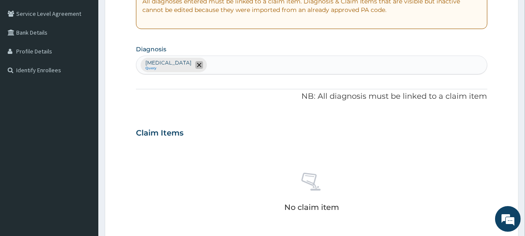
click at [203, 61] on span "remove selection option" at bounding box center [199, 65] width 8 height 8
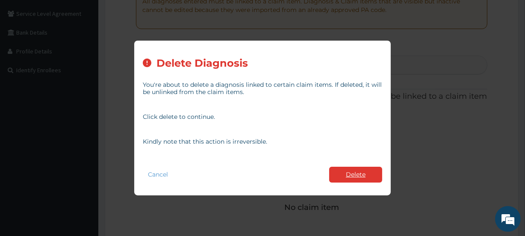
click at [359, 175] on button "Delete" at bounding box center [355, 175] width 53 height 16
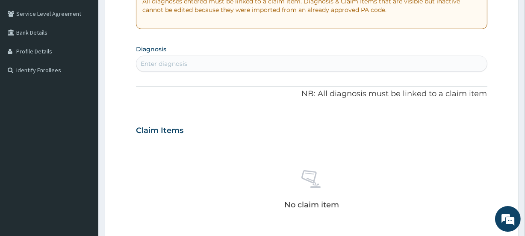
scroll to position [0, 0]
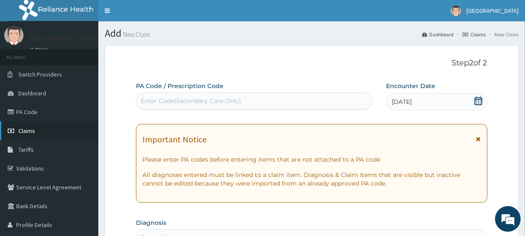
click at [25, 127] on span "Claims" at bounding box center [26, 131] width 17 height 8
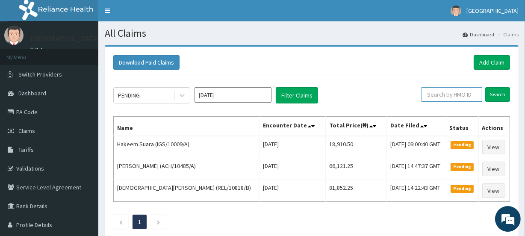
click at [447, 97] on input "text" at bounding box center [452, 94] width 61 height 15
paste input "[MEDICAL_DATA]"
type input "[MEDICAL_DATA]"
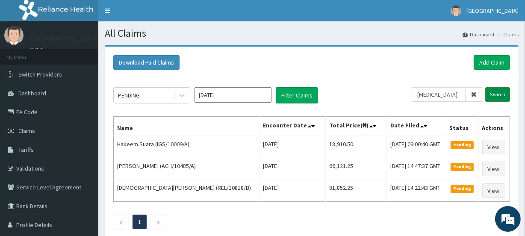
click at [499, 96] on input "Search" at bounding box center [497, 94] width 25 height 15
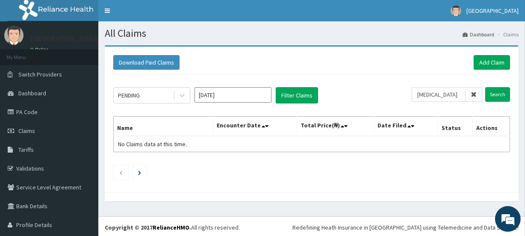
click at [471, 95] on icon at bounding box center [474, 95] width 6 height 6
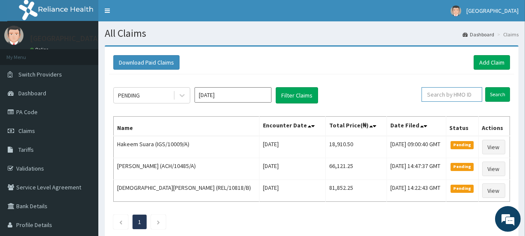
click at [459, 94] on input "text" at bounding box center [452, 94] width 61 height 15
paste input "GSV/11140/C"
type input "GSV/11140/C"
click at [501, 94] on input "Search" at bounding box center [497, 94] width 25 height 15
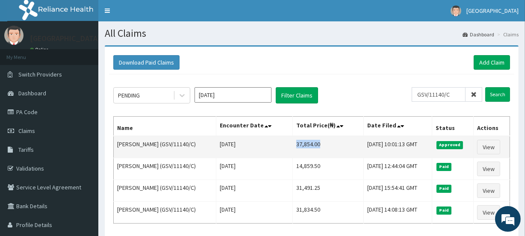
drag, startPoint x: 285, startPoint y: 144, endPoint x: 324, endPoint y: 150, distance: 39.3
click at [324, 150] on td "37,854.00" at bounding box center [327, 147] width 71 height 22
copy td "37,854.00"
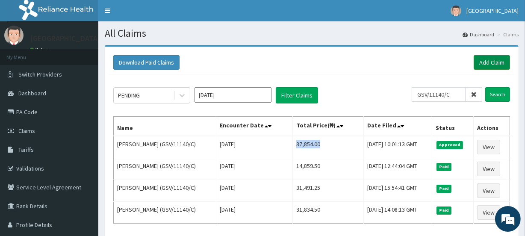
click at [487, 60] on link "Add Claim" at bounding box center [492, 62] width 36 height 15
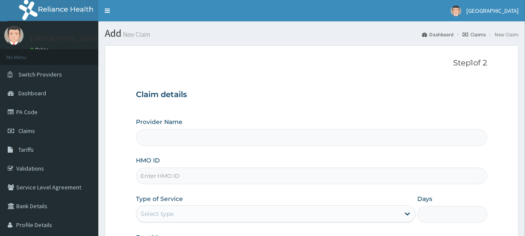
click at [151, 173] on input "HMO ID" at bounding box center [311, 176] width 351 height 17
paste input "XIA/10219/A"
type input "XIA/10219/A"
click at [149, 198] on label "Type of Service" at bounding box center [159, 199] width 47 height 9
type input "[GEOGRAPHIC_DATA]"
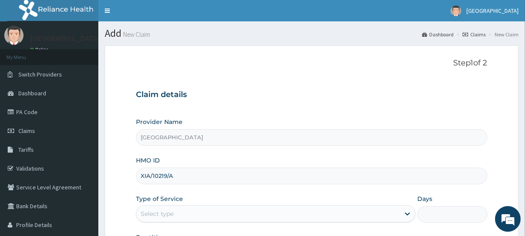
scroll to position [115, 0]
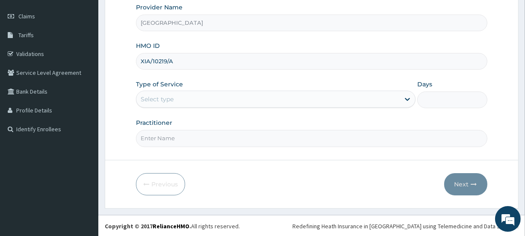
drag, startPoint x: 159, startPoint y: 97, endPoint x: 160, endPoint y: 109, distance: 12.0
click at [159, 98] on div "Select type" at bounding box center [157, 99] width 33 height 9
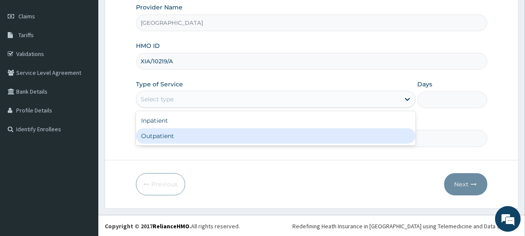
click at [161, 133] on div "Outpatient" at bounding box center [276, 135] width 280 height 15
type input "1"
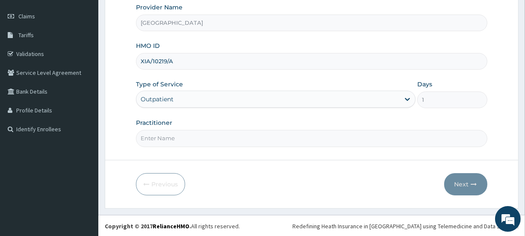
click at [213, 142] on input "Practitioner" at bounding box center [311, 138] width 351 height 17
type input "[PERSON_NAME]"
click at [462, 185] on button "Next" at bounding box center [465, 184] width 43 height 22
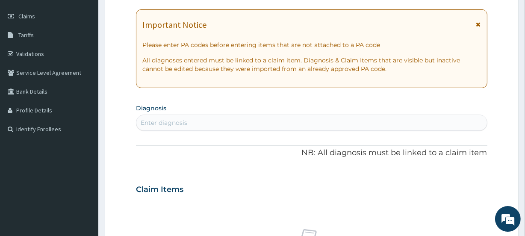
scroll to position [0, 0]
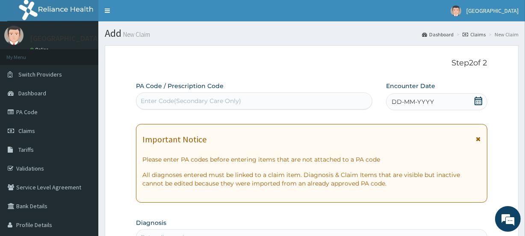
click at [176, 102] on div "Enter Code(Secondary Care Only)" at bounding box center [191, 101] width 100 height 9
paste input "PA/25626A"
type input "PA/25626A"
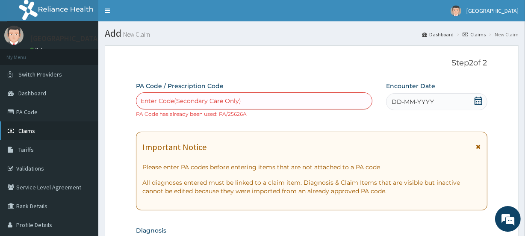
click at [23, 130] on span "Claims" at bounding box center [26, 131] width 17 height 8
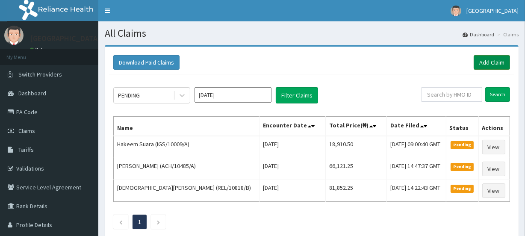
click at [488, 60] on link "Add Claim" at bounding box center [492, 62] width 36 height 15
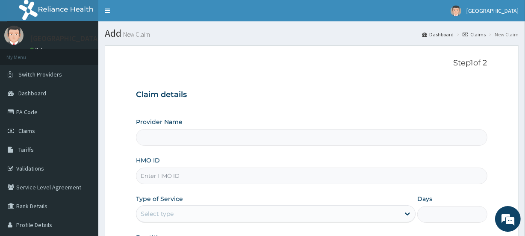
click at [183, 175] on input "HMO ID" at bounding box center [311, 176] width 351 height 17
paste input "REL/10818/A"
type input "REL/10818/A"
type input "[GEOGRAPHIC_DATA]"
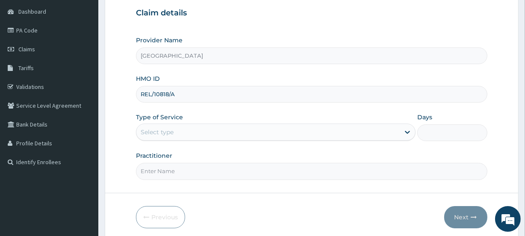
scroll to position [85, 0]
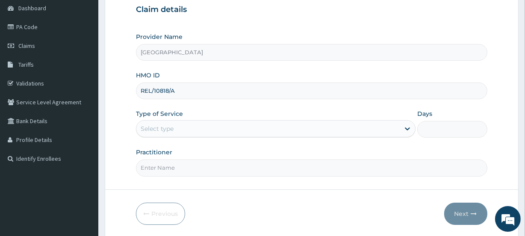
type input "REL/10818/A"
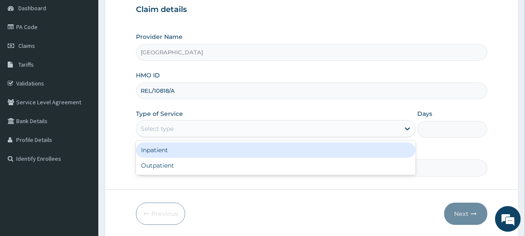
click at [207, 133] on div "Select type" at bounding box center [267, 129] width 263 height 14
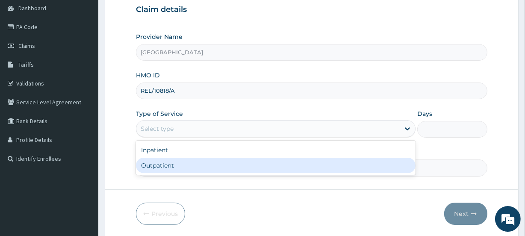
click at [195, 163] on div "Outpatient" at bounding box center [276, 165] width 280 height 15
type input "1"
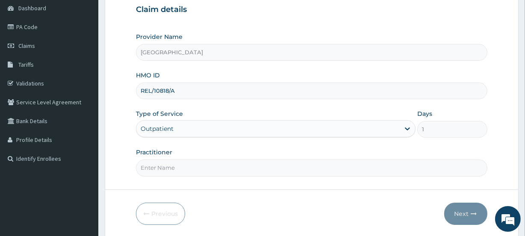
drag, startPoint x: 269, startPoint y: 165, endPoint x: 267, endPoint y: 154, distance: 10.6
click at [269, 163] on input "Practitioner" at bounding box center [311, 167] width 351 height 17
type input "DR. EMMANUEL"
click at [465, 213] on button "Next" at bounding box center [465, 214] width 43 height 22
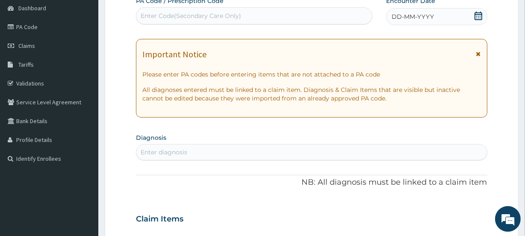
click at [172, 15] on div "Enter Code(Secondary Care Only)" at bounding box center [191, 16] width 100 height 9
paste input "PA/DDA94B"
type input "PA/DDA94B"
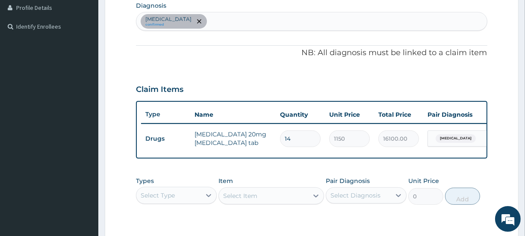
scroll to position [345, 0]
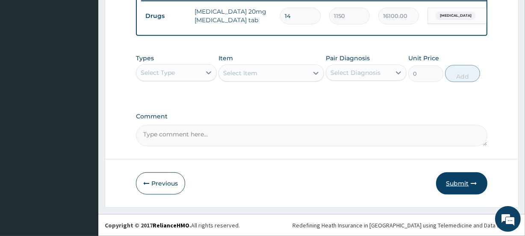
click at [467, 180] on button "Submit" at bounding box center [461, 183] width 51 height 22
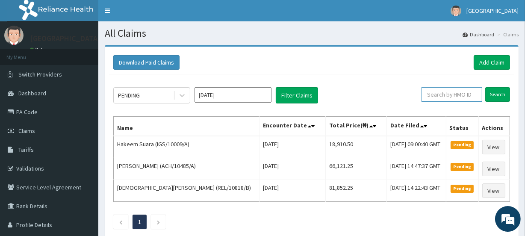
click at [442, 91] on input "text" at bounding box center [452, 94] width 61 height 15
click at [462, 90] on input "text" at bounding box center [452, 94] width 61 height 15
paste input "REL/10818/A"
type input "REL/10818/A"
click at [504, 94] on input "Search" at bounding box center [497, 94] width 25 height 15
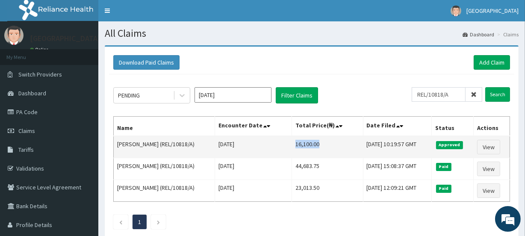
drag, startPoint x: 273, startPoint y: 142, endPoint x: 299, endPoint y: 142, distance: 25.7
click at [299, 142] on td "16,100.00" at bounding box center [327, 147] width 71 height 22
copy td "16,100.00"
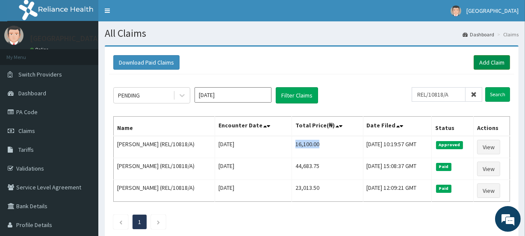
click at [481, 62] on link "Add Claim" at bounding box center [492, 62] width 36 height 15
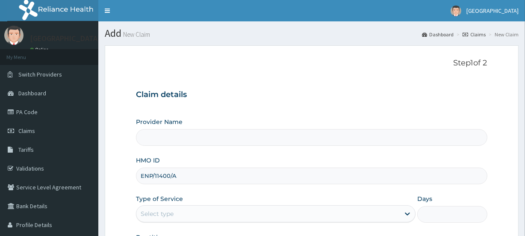
scroll to position [115, 0]
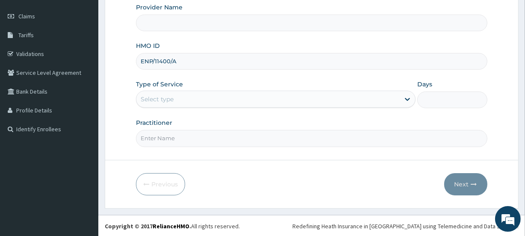
type input "ENP/11400/A"
click at [179, 100] on div "Select type" at bounding box center [267, 99] width 263 height 14
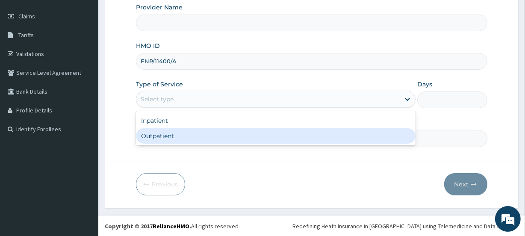
click at [171, 133] on div "Outpatient" at bounding box center [276, 135] width 280 height 15
type input "[GEOGRAPHIC_DATA]"
type input "1"
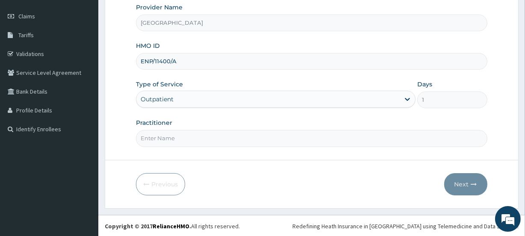
click at [186, 137] on input "Practitioner" at bounding box center [311, 138] width 351 height 17
type input "[PERSON_NAME]"
click at [465, 187] on button "Next" at bounding box center [465, 184] width 43 height 22
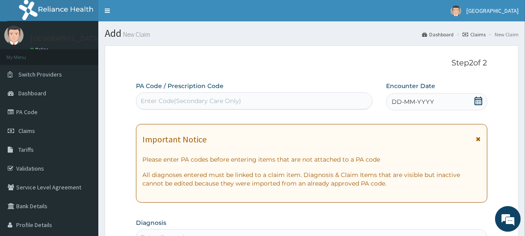
scroll to position [0, 0]
click at [199, 99] on div "Enter Code(Secondary Care Only)" at bounding box center [191, 101] width 100 height 9
paste input "PA/64AC63"
type input "PA/64AC63"
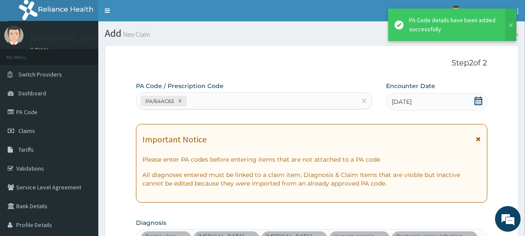
scroll to position [326, 0]
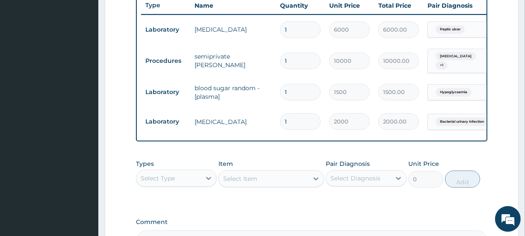
click at [151, 178] on div "Select Type" at bounding box center [158, 178] width 34 height 9
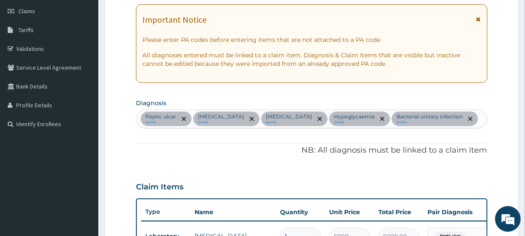
scroll to position [0, 0]
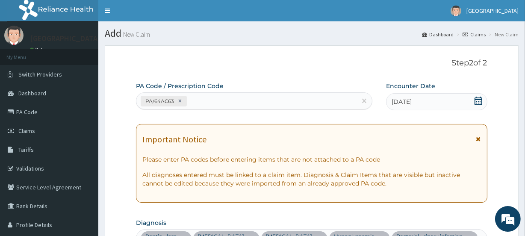
click at [209, 102] on div "PA/64AC63" at bounding box center [246, 101] width 220 height 14
paste input "PA/0AFDEB"
type input "PA/0AFDEB"
click at [245, 97] on div "PA/64AC63 PA/0AFDEB" at bounding box center [246, 101] width 220 height 14
paste input "PA/0595DC"
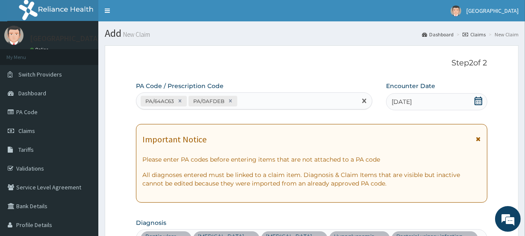
type input "PA/0595DC"
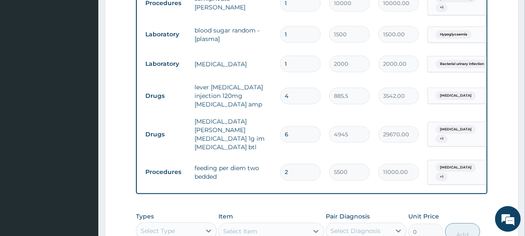
scroll to position [385, 0]
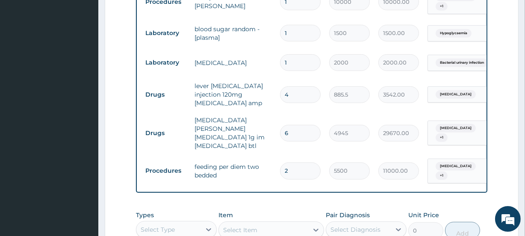
click at [271, 161] on td "feeding per diem two bedded" at bounding box center [233, 171] width 86 height 26
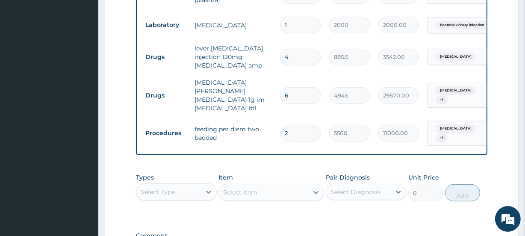
scroll to position [427, 0]
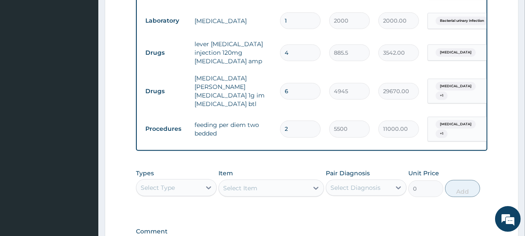
click at [301, 121] on input "2" at bounding box center [300, 129] width 41 height 17
type input "0.00"
type input "1"
type input "5500.00"
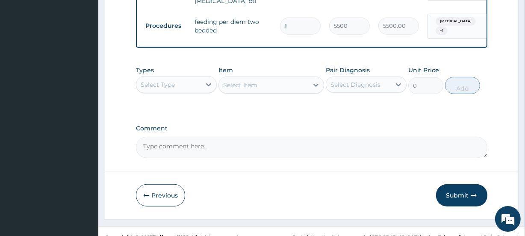
type input "1"
drag, startPoint x: 167, startPoint y: 76, endPoint x: 167, endPoint y: 83, distance: 6.8
click at [167, 80] on div "Select Type" at bounding box center [158, 84] width 34 height 9
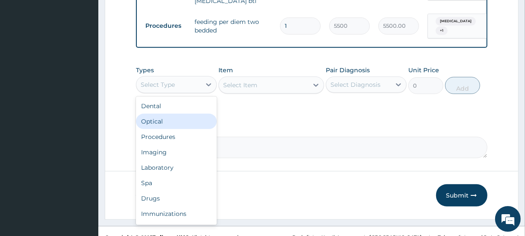
drag, startPoint x: 159, startPoint y: 115, endPoint x: 160, endPoint y: 124, distance: 8.1
click at [160, 119] on div "Dental Optical Procedures Imaging Laboratory Spa Drugs Immunizations Others Gym" at bounding box center [176, 161] width 81 height 128
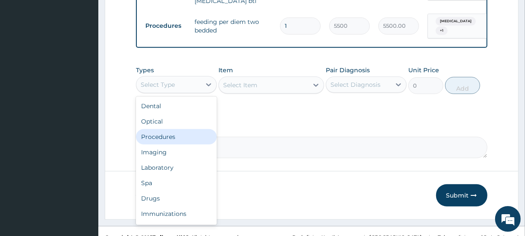
click at [160, 129] on div "Procedures" at bounding box center [176, 136] width 81 height 15
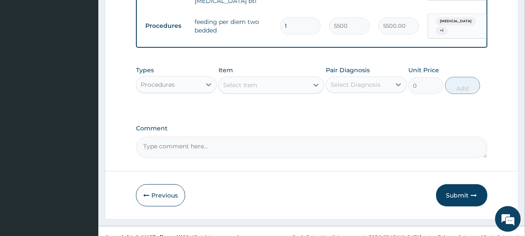
click at [260, 78] on div "Select Item" at bounding box center [263, 85] width 89 height 14
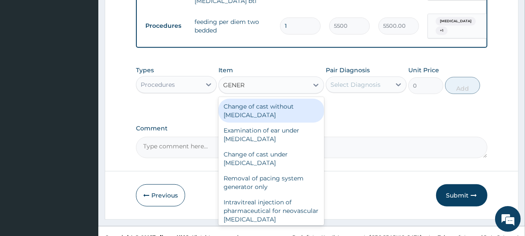
type input "GENERA"
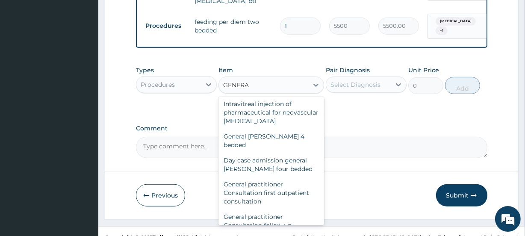
scroll to position [119, 0]
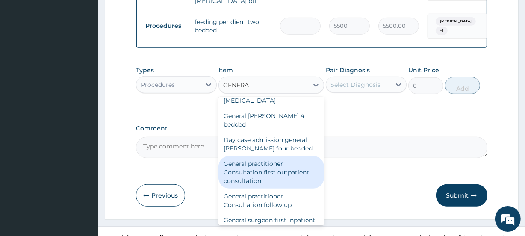
click at [288, 156] on div "General practitioner Consultation first outpatient consultation" at bounding box center [270, 172] width 105 height 32
type input "3000"
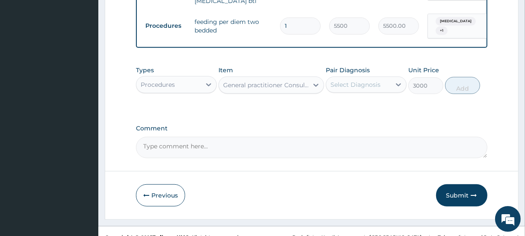
click at [354, 80] on div "Select Diagnosis" at bounding box center [356, 84] width 50 height 9
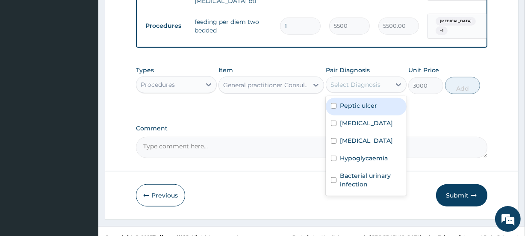
click at [355, 98] on div "Peptic ulcer" at bounding box center [366, 107] width 81 height 18
checkbox input "true"
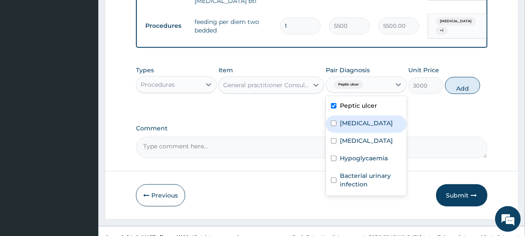
click at [355, 119] on label "Malaria" at bounding box center [366, 123] width 53 height 9
checkbox input "true"
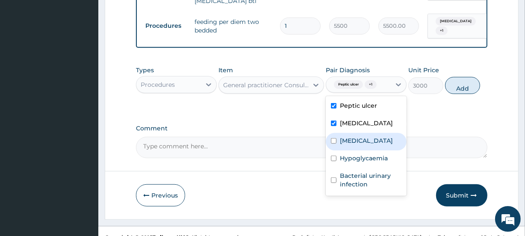
drag, startPoint x: 354, startPoint y: 126, endPoint x: 352, endPoint y: 137, distance: 11.7
click at [353, 136] on label "Upper respiratory infection" at bounding box center [366, 140] width 53 height 9
checkbox input "true"
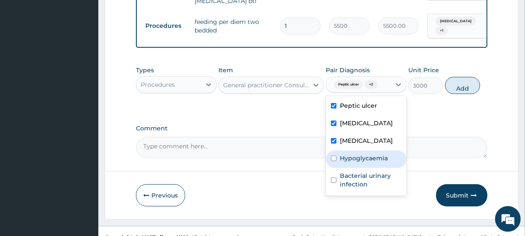
click at [350, 154] on label "Hypoglycaemia" at bounding box center [364, 158] width 48 height 9
checkbox input "true"
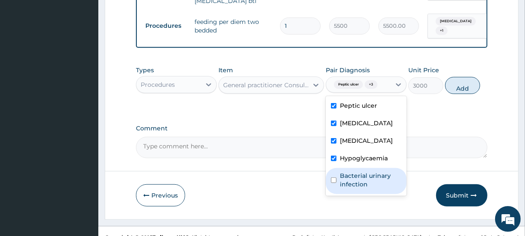
click at [350, 174] on label "Bacterial urinary infection" at bounding box center [371, 179] width 62 height 17
checkbox input "true"
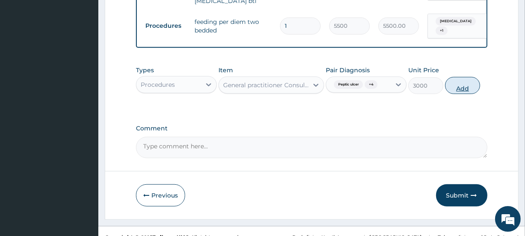
click at [462, 77] on button "Add" at bounding box center [462, 85] width 35 height 17
type input "0"
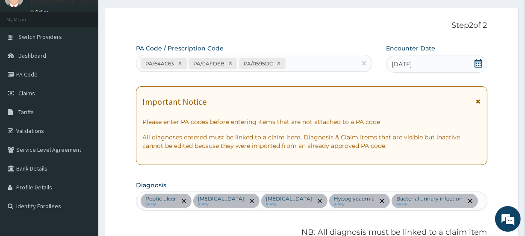
scroll to position [206, 0]
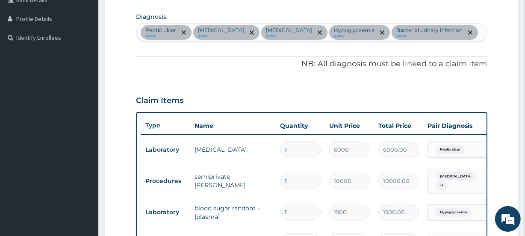
click at [478, 32] on div "Peptic ulcer query Malaria query Upper respiratory infection query Hypoglycaemi…" at bounding box center [311, 33] width 350 height 18
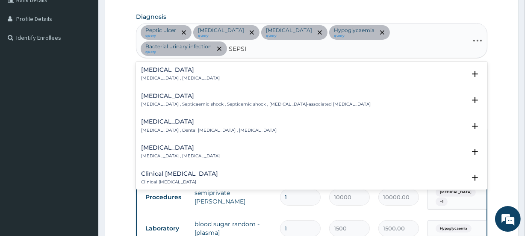
type input "SEPSIS"
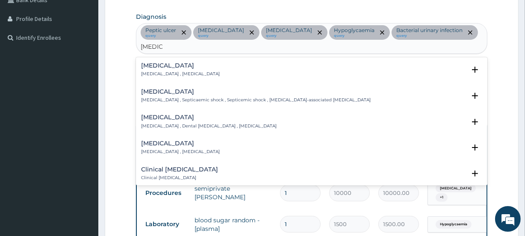
click at [146, 71] on p "Systemic infection , Sepsis" at bounding box center [180, 74] width 79 height 6
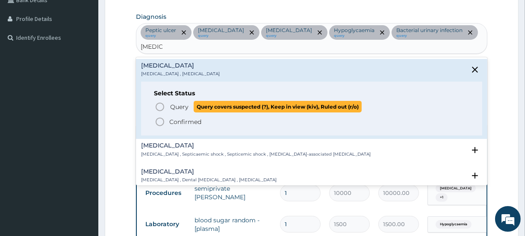
click at [165, 104] on icon "status option query" at bounding box center [160, 107] width 10 height 10
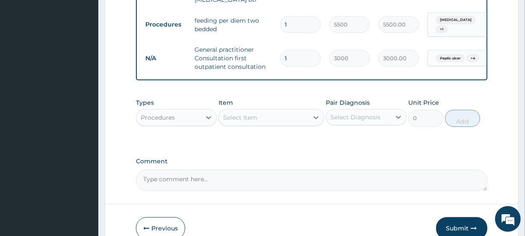
scroll to position [567, 0]
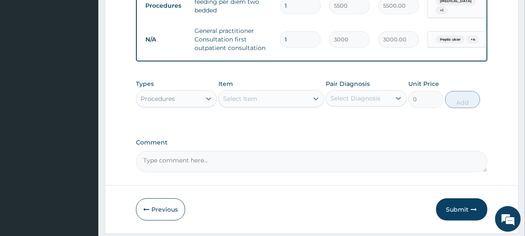
click at [257, 92] on div "Select Item" at bounding box center [263, 99] width 89 height 14
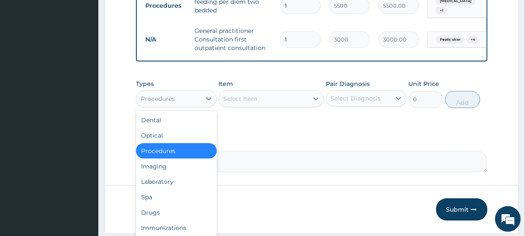
click at [183, 92] on div "Procedures" at bounding box center [168, 99] width 65 height 14
click at [158, 174] on div "Laboratory" at bounding box center [176, 181] width 81 height 15
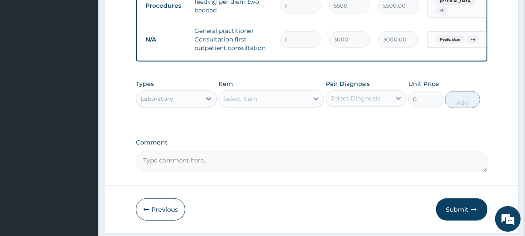
click at [288, 92] on div "Select Item" at bounding box center [263, 99] width 89 height 14
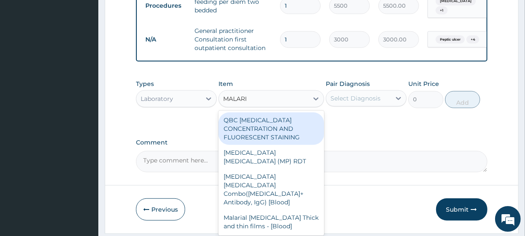
type input "MALARIA"
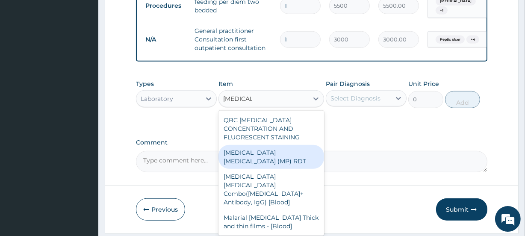
click at [262, 145] on div "MALARIA PARASITE (MP) RDT" at bounding box center [270, 157] width 105 height 24
type input "1500"
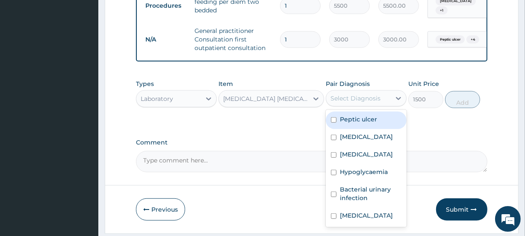
click at [356, 94] on div "Select Diagnosis" at bounding box center [356, 98] width 50 height 9
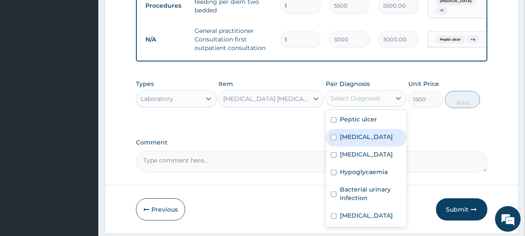
click at [361, 129] on div "Malaria" at bounding box center [366, 138] width 81 height 18
checkbox input "true"
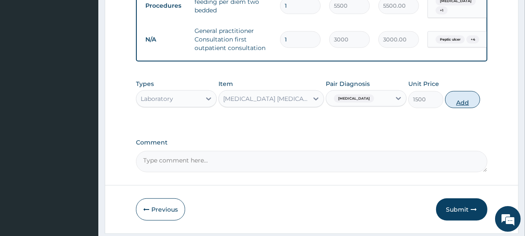
click at [467, 91] on button "Add" at bounding box center [462, 99] width 35 height 17
type input "0"
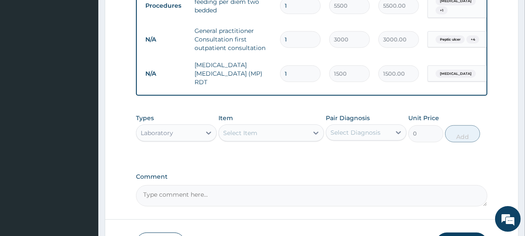
click at [230, 129] on div "Select Item" at bounding box center [240, 133] width 34 height 9
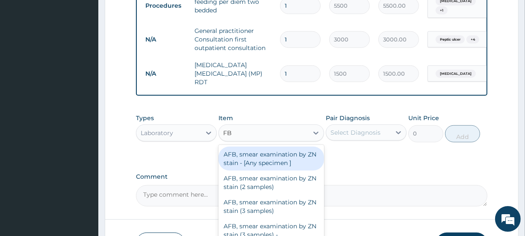
type input "FBC"
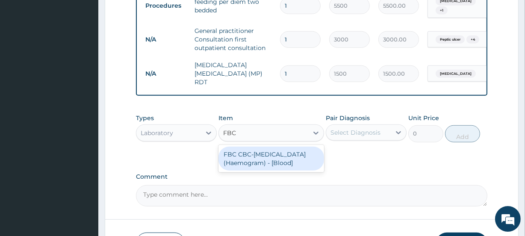
click at [231, 147] on div "FBC CBC-Complete Blood Count (Haemogram) - [Blood]" at bounding box center [270, 159] width 105 height 24
type input "3000"
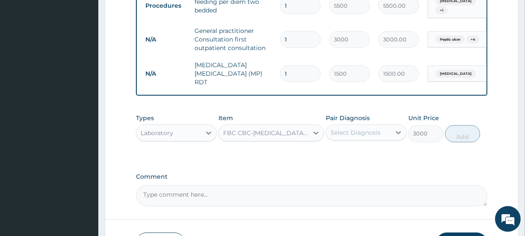
click at [348, 128] on div "Select Diagnosis" at bounding box center [356, 132] width 50 height 9
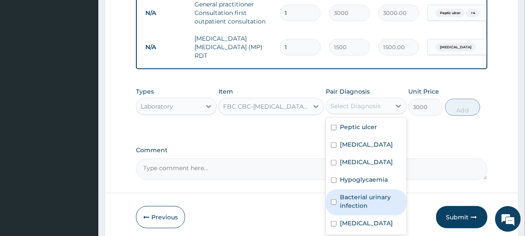
scroll to position [610, 0]
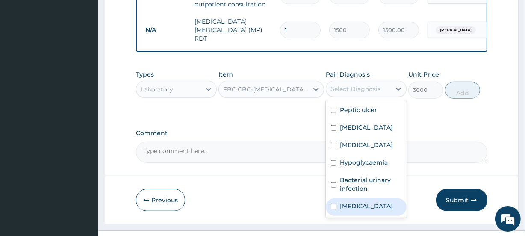
click at [343, 204] on div "Sepsis" at bounding box center [366, 207] width 81 height 18
checkbox input "true"
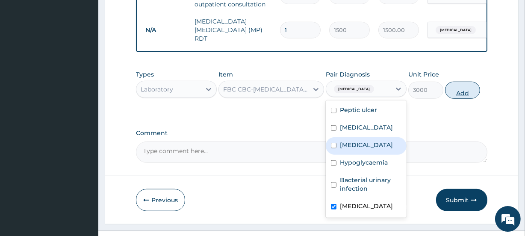
click at [465, 82] on button "Add" at bounding box center [462, 90] width 35 height 17
type input "0"
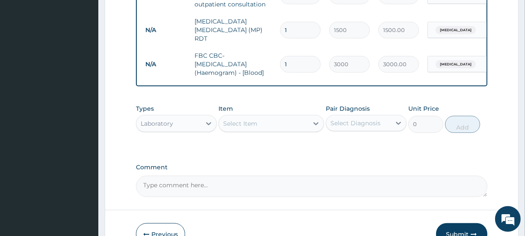
drag, startPoint x: 165, startPoint y: 102, endPoint x: 165, endPoint y: 108, distance: 6.0
click at [165, 119] on div "Laboratory" at bounding box center [157, 123] width 32 height 9
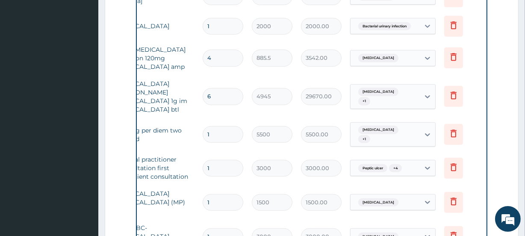
scroll to position [231, 0]
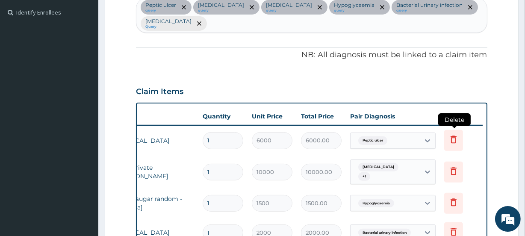
click at [449, 140] on icon at bounding box center [454, 139] width 10 height 10
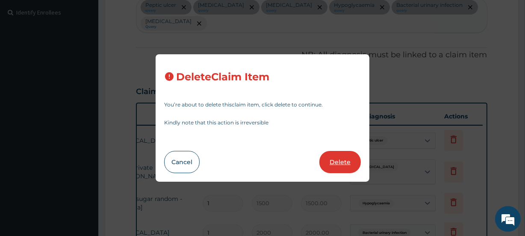
click at [339, 163] on button "Delete" at bounding box center [339, 162] width 41 height 22
type input "10000"
type input "10000.00"
type input "1500"
type input "1500.00"
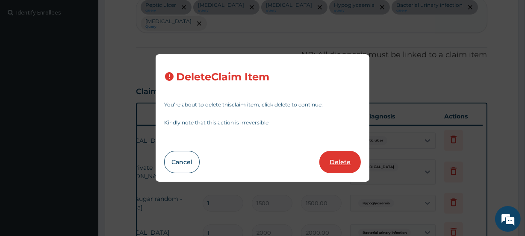
type input "2000"
type input "2000.00"
type input "4"
type input "885.5"
type input "3542.00"
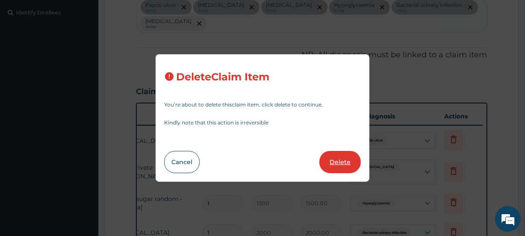
type input "6"
type input "4945"
type input "29670.00"
type input "1"
type input "5500"
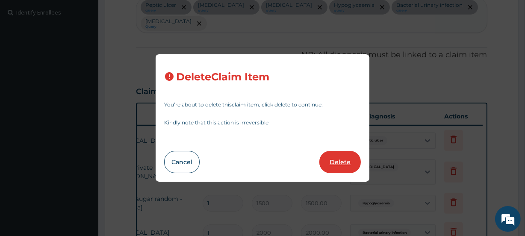
type input "5500.00"
type input "3000"
type input "3000.00"
type input "1500"
type input "1500.00"
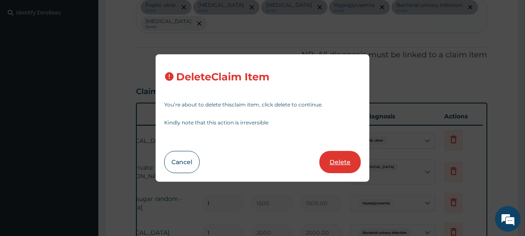
type input "3000"
type input "3000.00"
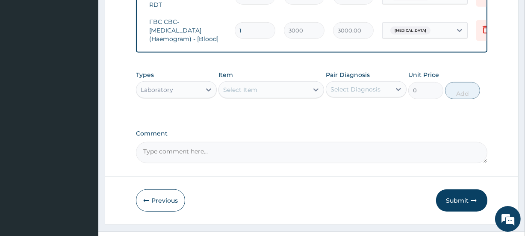
scroll to position [0, 0]
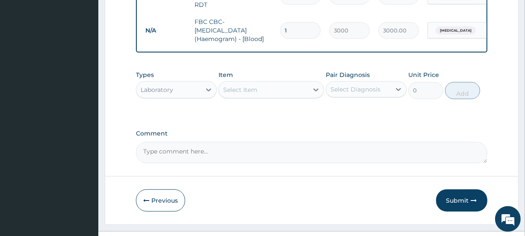
click at [176, 83] on div "Laboratory" at bounding box center [168, 90] width 65 height 14
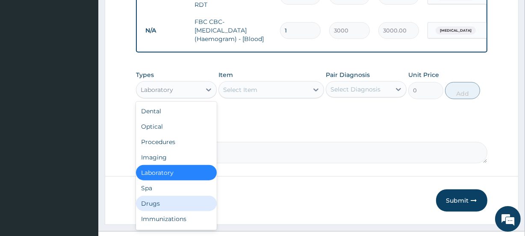
click at [170, 196] on div "Drugs" at bounding box center [176, 203] width 81 height 15
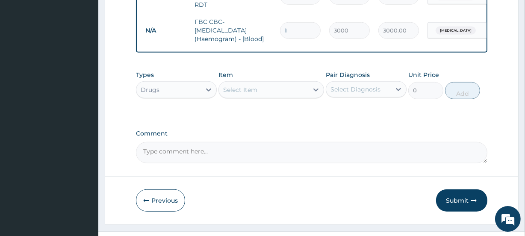
click at [250, 86] on div "Select Item" at bounding box center [240, 90] width 34 height 9
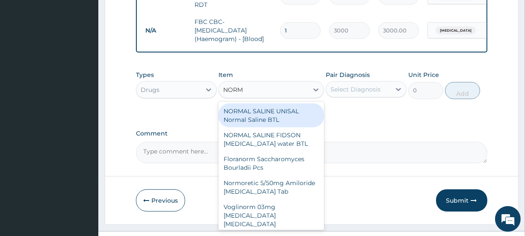
type input "NORMA"
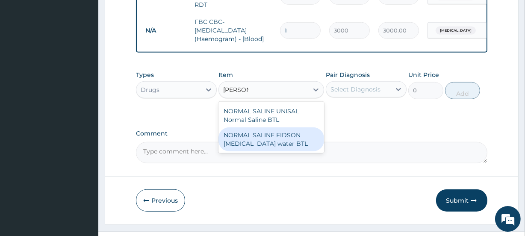
click at [274, 127] on div "NORMAL SALINE FIDSON Sodium chloride water BTL" at bounding box center [270, 139] width 105 height 24
type input "1000"
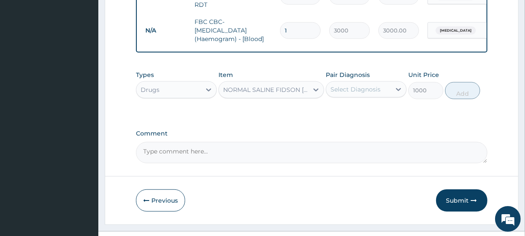
click at [340, 85] on div "Select Diagnosis" at bounding box center [356, 89] width 50 height 9
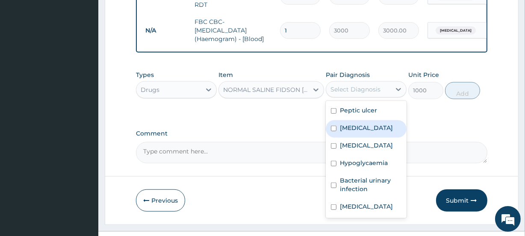
click at [350, 124] on label "Malaria" at bounding box center [366, 128] width 53 height 9
checkbox input "true"
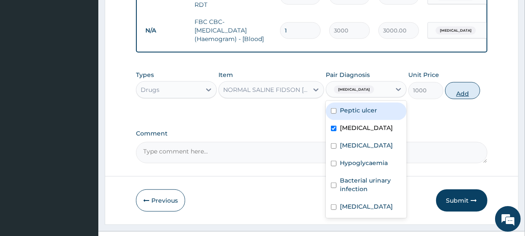
click at [463, 82] on button "Add" at bounding box center [462, 90] width 35 height 17
type input "0"
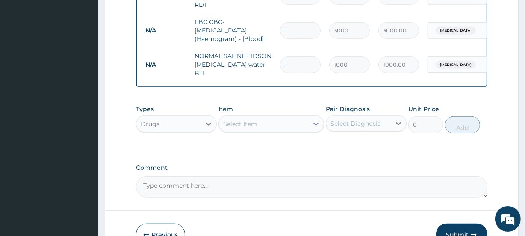
click at [227, 120] on div "Select Item" at bounding box center [240, 124] width 34 height 9
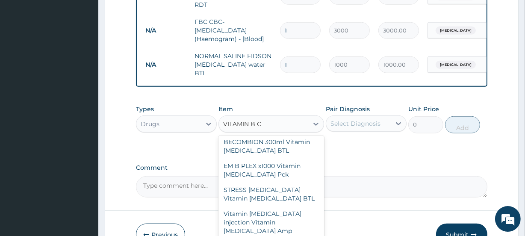
scroll to position [280, 0]
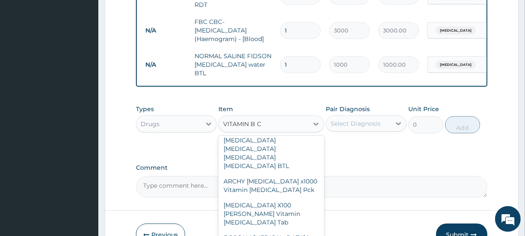
type input "VITAMIN B CO"
type input "230"
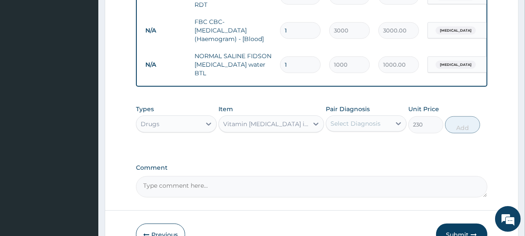
click at [346, 119] on div "Select Diagnosis" at bounding box center [356, 123] width 50 height 9
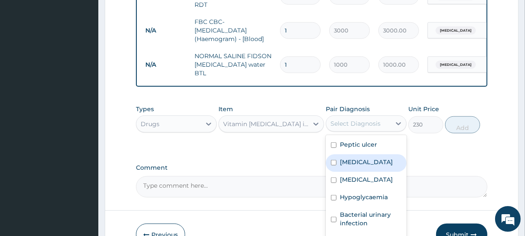
click at [344, 158] on label "Malaria" at bounding box center [366, 162] width 53 height 9
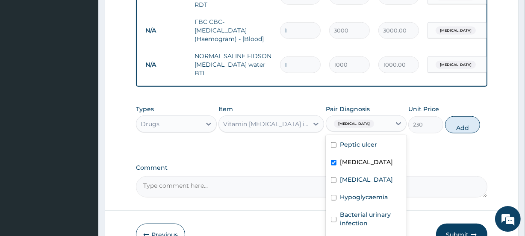
checkbox input "true"
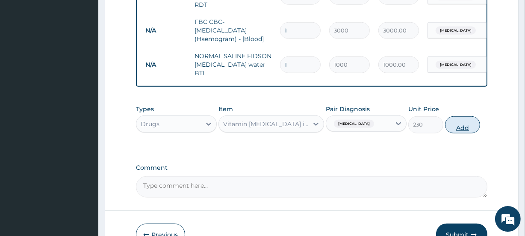
click at [456, 116] on button "Add" at bounding box center [462, 124] width 35 height 17
type input "0"
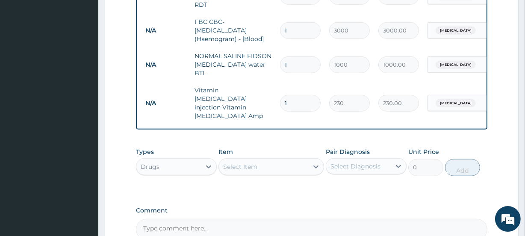
type input "0.00"
type input "3"
type input "690.00"
type input "3"
click at [299, 56] on input "1" at bounding box center [300, 64] width 41 height 17
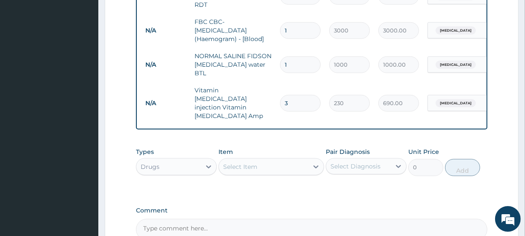
type input "0.00"
type input "3"
type input "3000.00"
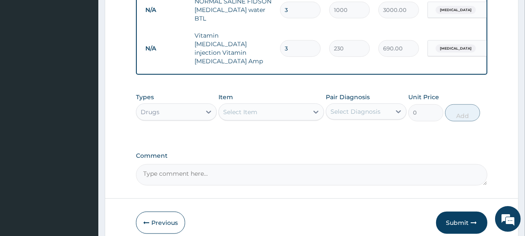
scroll to position [683, 0]
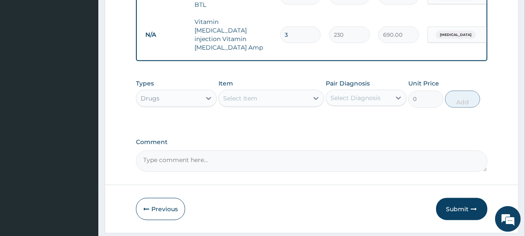
type input "3"
click at [227, 94] on div "Select Item" at bounding box center [240, 98] width 34 height 9
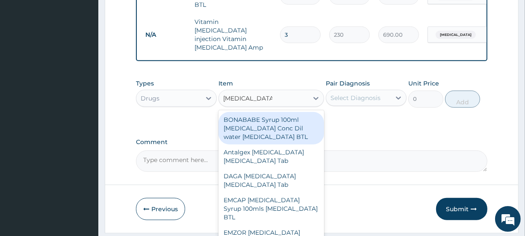
type input "PARACETAMOL"
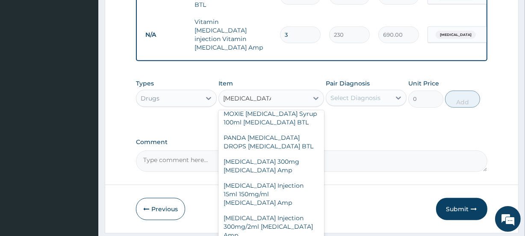
scroll to position [284, 0]
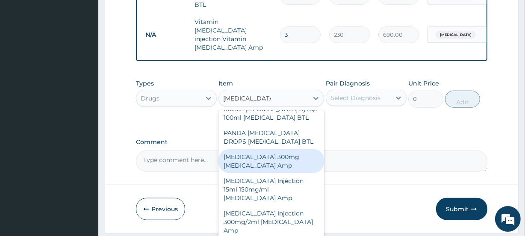
click at [245, 149] on div "Paracetamol 300mg Acetaminophen Amp" at bounding box center [270, 161] width 105 height 24
type input "230"
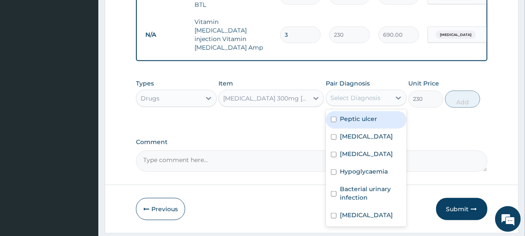
click at [340, 91] on div "Select Diagnosis" at bounding box center [358, 98] width 65 height 14
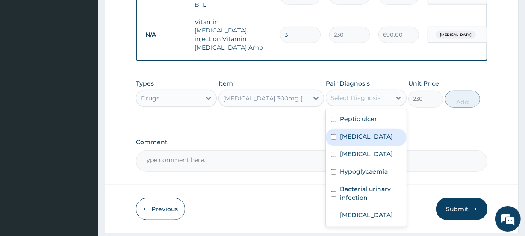
click at [379, 129] on div "Malaria" at bounding box center [366, 138] width 81 height 18
checkbox input "true"
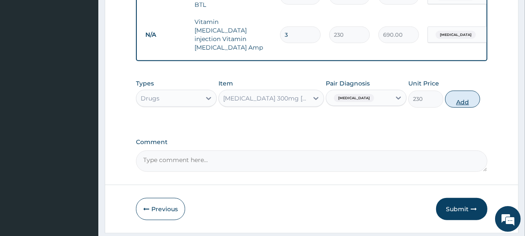
click at [454, 91] on button "Add" at bounding box center [462, 99] width 35 height 17
type input "0"
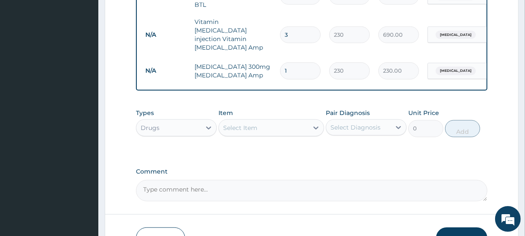
type input "0.00"
type input "2"
type input "460.00"
type input "2"
click at [249, 124] on div "Select Item" at bounding box center [240, 128] width 34 height 9
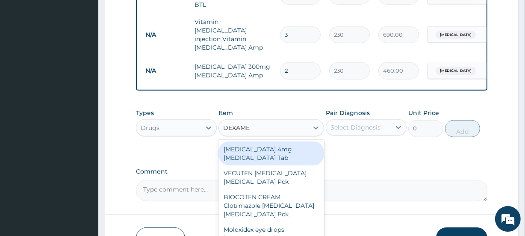
type input "DEXAMET"
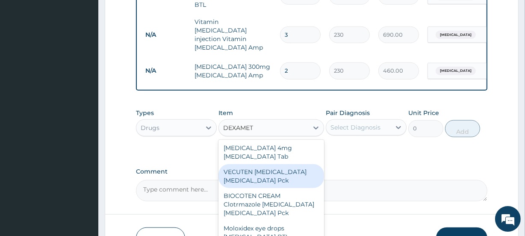
scroll to position [3, 0]
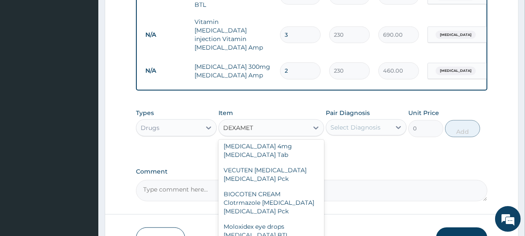
type input "264.5"
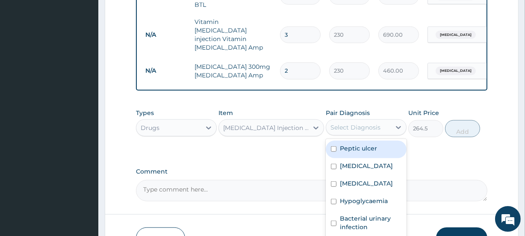
click at [346, 123] on div "Select Diagnosis" at bounding box center [356, 127] width 50 height 9
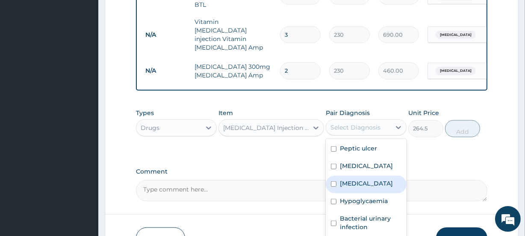
drag, startPoint x: 360, startPoint y: 164, endPoint x: 375, endPoint y: 139, distance: 29.5
click at [360, 179] on label "Upper respiratory infection" at bounding box center [366, 183] width 53 height 9
checkbox input "true"
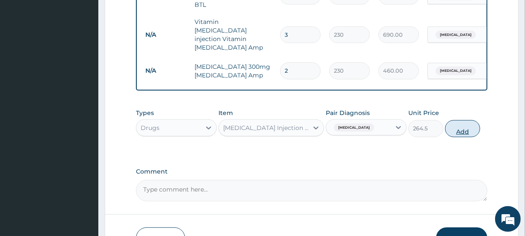
click at [456, 120] on button "Add" at bounding box center [462, 128] width 35 height 17
type input "0"
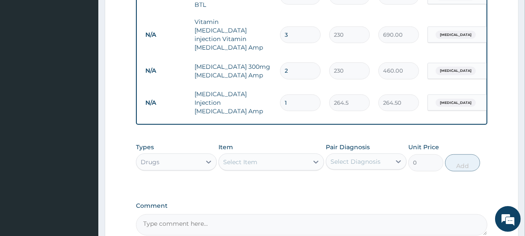
type input "0.00"
type input "2"
type input "529.00"
type input "2"
click at [260, 155] on div "Select Item" at bounding box center [263, 162] width 89 height 14
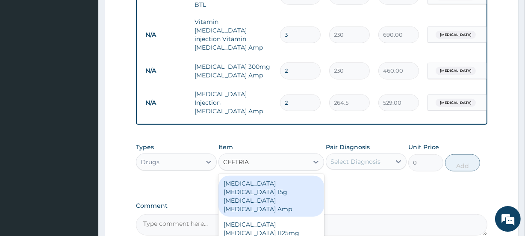
type input "CEFTRIAX"
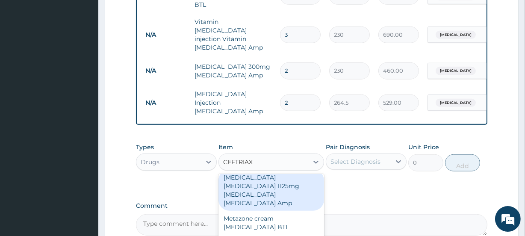
scroll to position [50, 0]
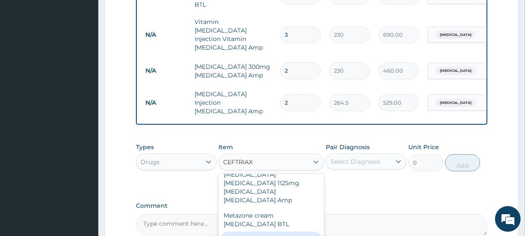
type input "575"
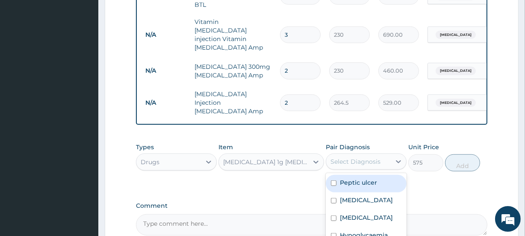
click at [346, 157] on div "Select Diagnosis" at bounding box center [356, 161] width 50 height 9
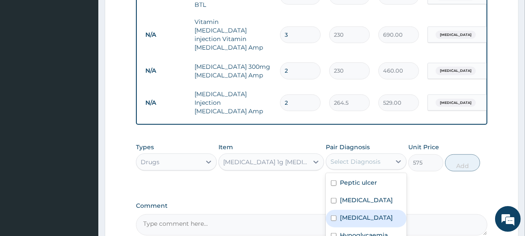
scroll to position [747, 0]
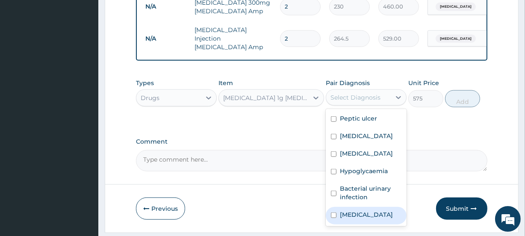
click at [367, 207] on div "Sepsis" at bounding box center [366, 216] width 81 height 18
checkbox input "true"
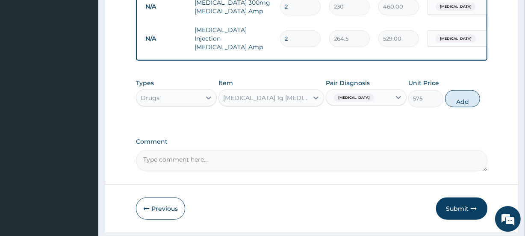
click at [260, 94] on div "Ceftriaxone 1g Ceftriaxone Amp" at bounding box center [266, 98] width 86 height 9
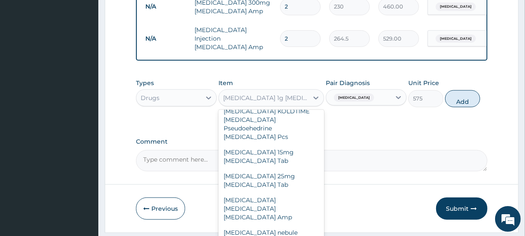
scroll to position [24369, 0]
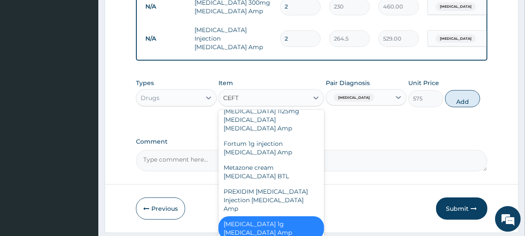
type input "CEFTR"
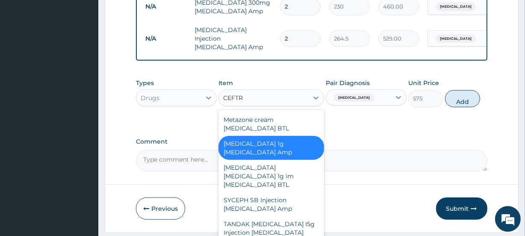
scroll to position [43, 0]
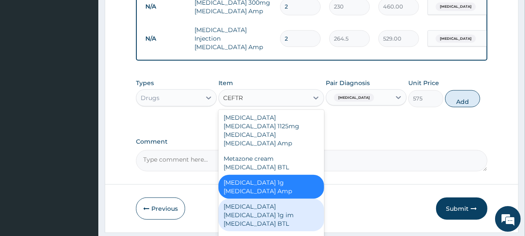
click at [282, 199] on div "ROCEPHIN CEFTRIAXONE 1g im Ceftriaxone BTL" at bounding box center [270, 215] width 105 height 32
type input "0"
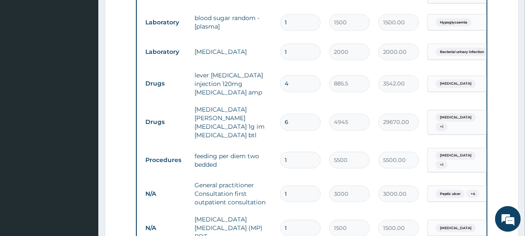
scroll to position [764, 0]
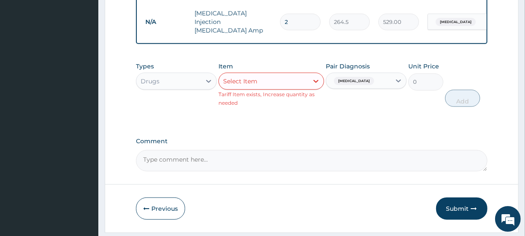
click at [254, 77] on div "Select Item" at bounding box center [240, 81] width 34 height 9
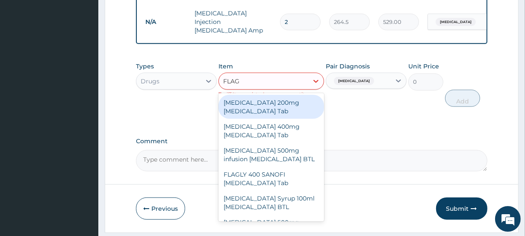
type input "FLAGY"
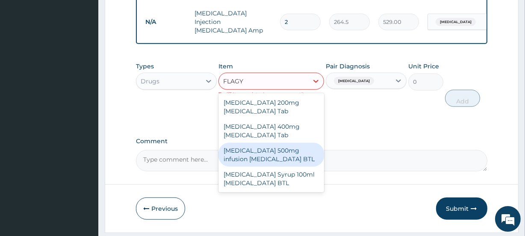
drag, startPoint x: 248, startPoint y: 130, endPoint x: 337, endPoint y: 107, distance: 91.9
click at [248, 143] on div "Flagyl 500mg infusion Metronidazole BTL" at bounding box center [270, 155] width 105 height 24
type input "800"
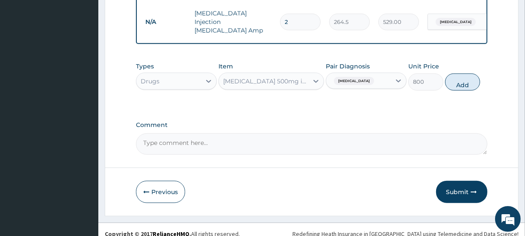
scroll to position [747, 0]
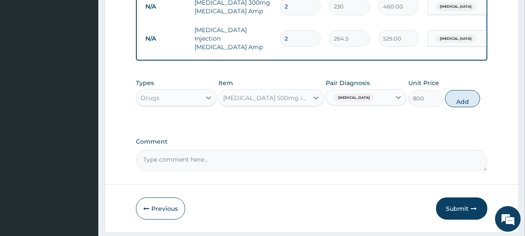
click at [363, 91] on div "Sepsis" at bounding box center [358, 98] width 65 height 15
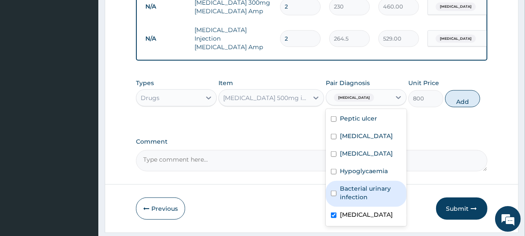
click at [380, 184] on label "Bacterial urinary infection" at bounding box center [371, 192] width 62 height 17
checkbox input "true"
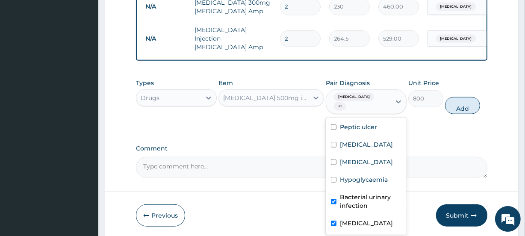
click at [351, 219] on label "Sepsis" at bounding box center [366, 223] width 53 height 9
checkbox input "false"
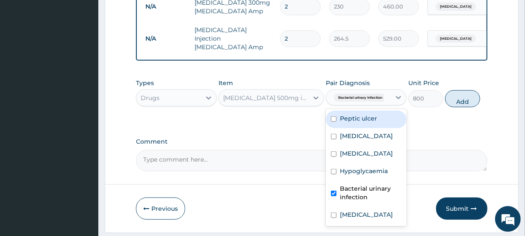
click at [263, 94] on div "Flagyl 500mg infusion Metronidazole BTL" at bounding box center [266, 98] width 86 height 9
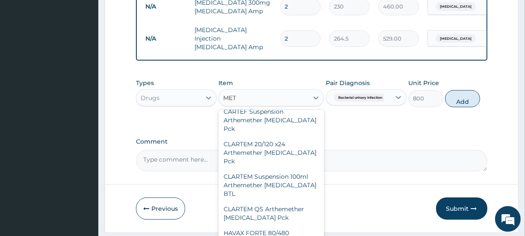
scroll to position [1157, 0]
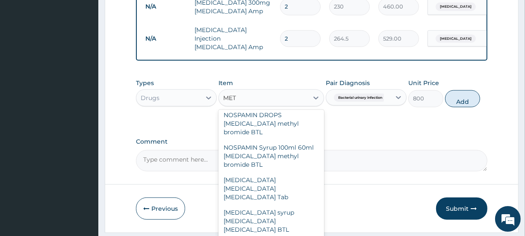
type input "METR"
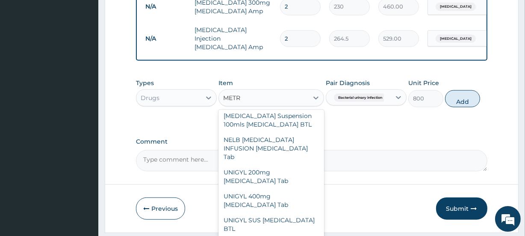
scroll to position [0, 0]
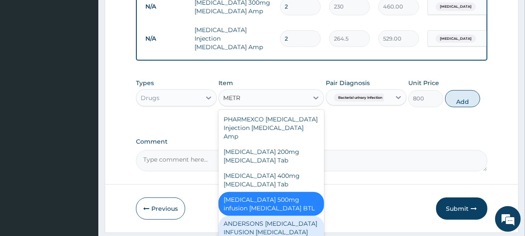
click at [268, 216] on div "ANDERSONS METRONIDAZOLE INFUSION Metronidazole Tab" at bounding box center [270, 232] width 105 height 32
type input "253"
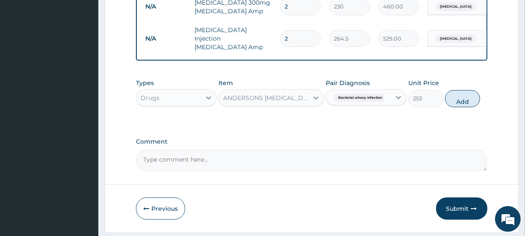
click at [258, 94] on div "ANDERSONS METRONIDAZOLE INFUSION Metronidazole Tab" at bounding box center [266, 98] width 86 height 9
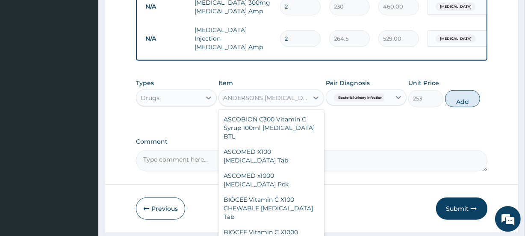
scroll to position [32154, 0]
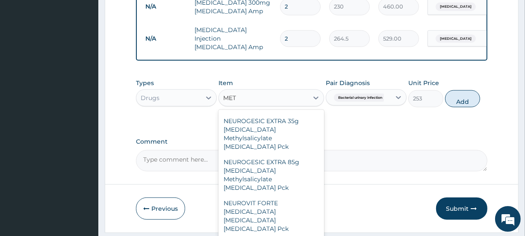
type input "METR"
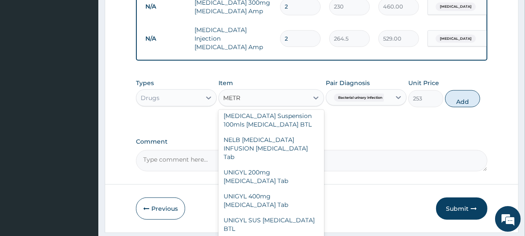
scroll to position [60, 0]
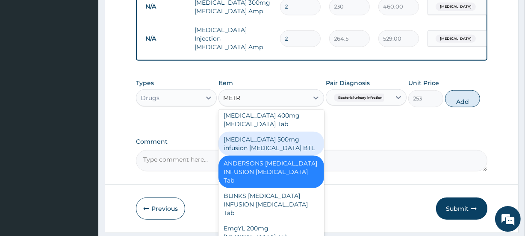
click at [227, 132] on div "Flagyl 500mg infusion Metronidazole BTL" at bounding box center [270, 144] width 105 height 24
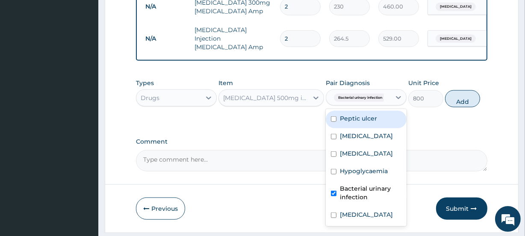
click at [367, 94] on span "Bacterial urinary infection" at bounding box center [360, 98] width 53 height 9
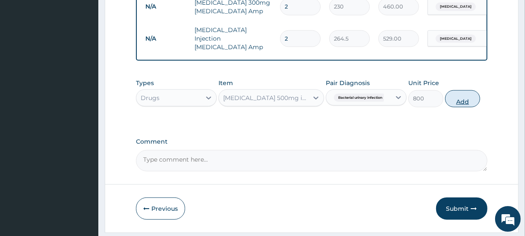
click at [458, 90] on button "Add" at bounding box center [462, 98] width 35 height 17
type input "0"
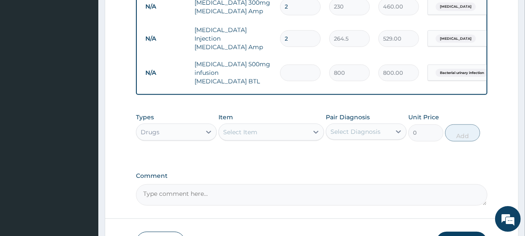
type input "0.00"
type input "3"
type input "2400.00"
type input "3"
click at [233, 128] on div "Select Item" at bounding box center [240, 132] width 34 height 9
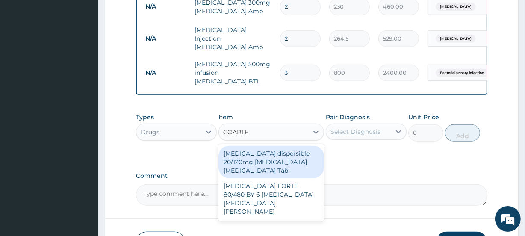
type input "COARTEM"
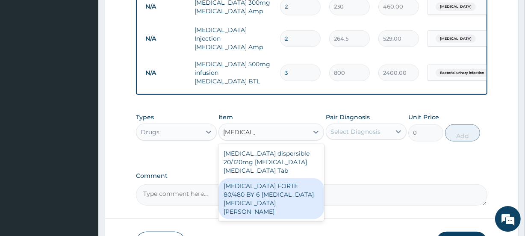
click at [282, 178] on div "COARTEM FORTE 80/480 BY 6 Artemether Lumefantrine Pck" at bounding box center [270, 198] width 105 height 41
type input "3220"
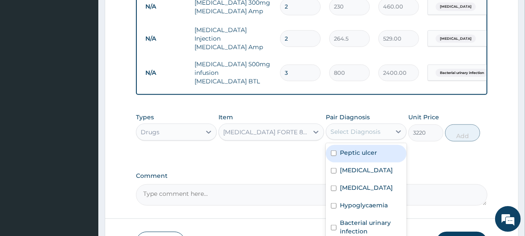
drag, startPoint x: 370, startPoint y: 96, endPoint x: 367, endPoint y: 128, distance: 32.2
click at [370, 125] on div "Select Diagnosis" at bounding box center [358, 132] width 65 height 14
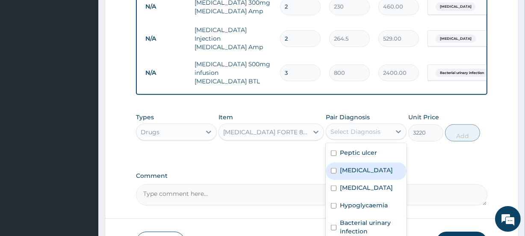
click at [358, 166] on label "Malaria" at bounding box center [366, 170] width 53 height 9
checkbox input "true"
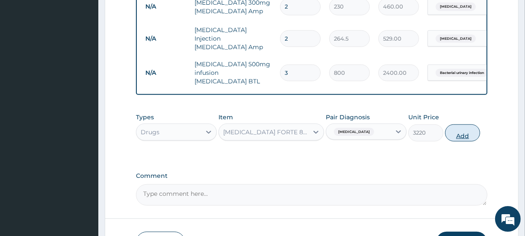
click at [463, 124] on button "Add" at bounding box center [462, 132] width 35 height 17
type input "0"
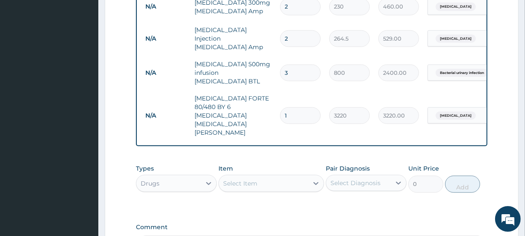
click at [239, 179] on div "Select Item" at bounding box center [240, 183] width 34 height 9
type input "DICLOFENA"
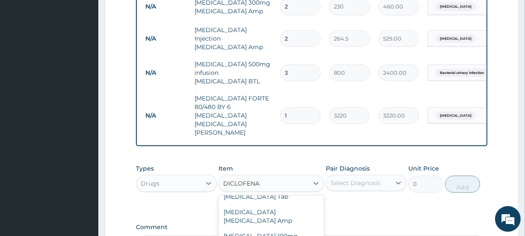
scroll to position [183, 0]
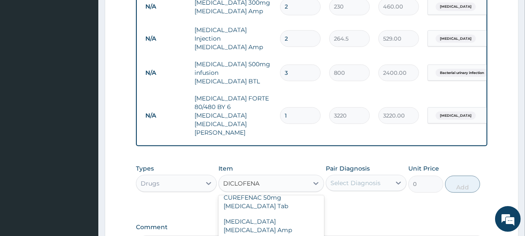
type input "8050"
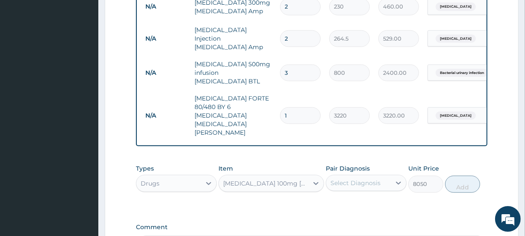
click at [296, 179] on div "Diclofenac 100mg Diclofenac Pck" at bounding box center [266, 183] width 86 height 9
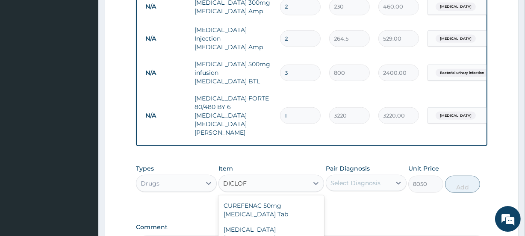
scroll to position [151, 0]
type input "DICLOFE"
type input "80.5"
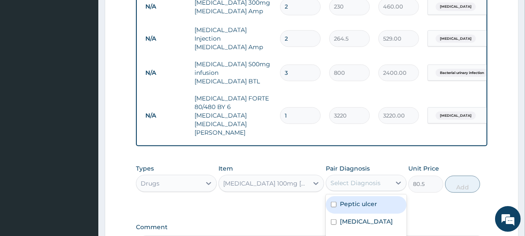
drag, startPoint x: 352, startPoint y: 133, endPoint x: 351, endPoint y: 158, distance: 24.8
click at [351, 176] on div "Select Diagnosis" at bounding box center [358, 183] width 65 height 14
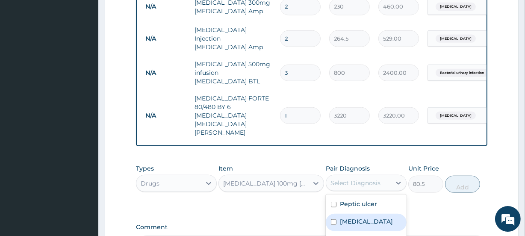
drag, startPoint x: 351, startPoint y: 177, endPoint x: 409, endPoint y: 141, distance: 68.2
click at [352, 217] on label "Malaria" at bounding box center [366, 221] width 53 height 9
checkbox input "true"
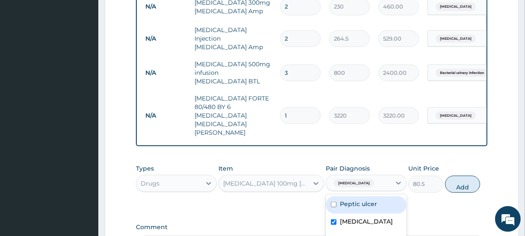
drag, startPoint x: 462, startPoint y: 135, endPoint x: 458, endPoint y: 125, distance: 10.7
click at [462, 176] on button "Add" at bounding box center [462, 184] width 35 height 17
type input "0"
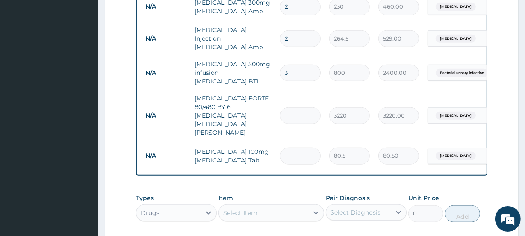
type input "0.00"
type input "4"
type input "322.00"
type input "4"
click at [255, 209] on div "Select Item" at bounding box center [240, 213] width 34 height 9
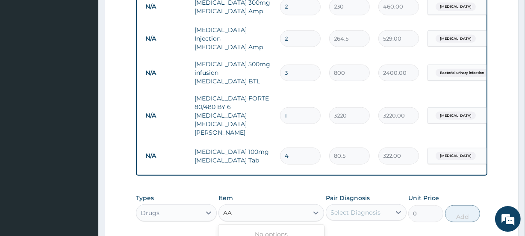
type input "A"
type input "AUGMENTIN"
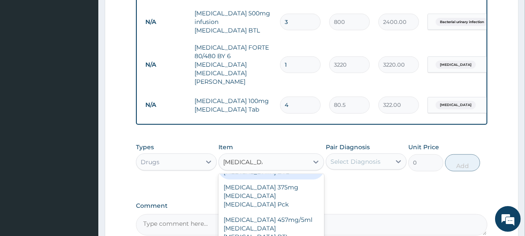
scroll to position [840, 0]
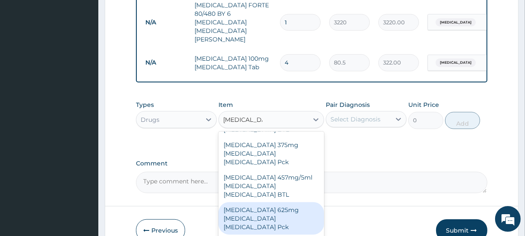
click at [225, 202] on div "AUGMENTIN 625mg Amoxicillin Clavulanic acid Pck" at bounding box center [270, 218] width 105 height 32
type input "6900"
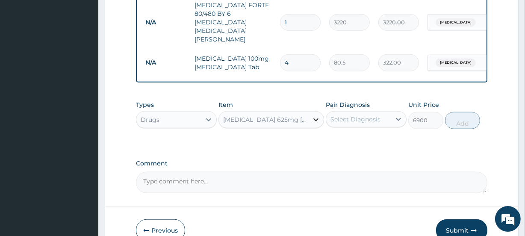
click at [309, 112] on div at bounding box center [315, 119] width 15 height 15
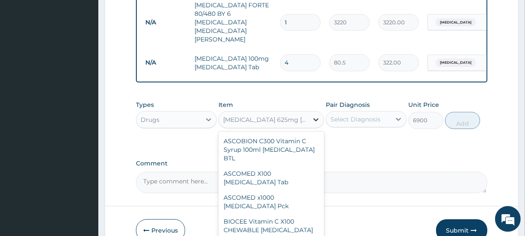
scroll to position [27468, 0]
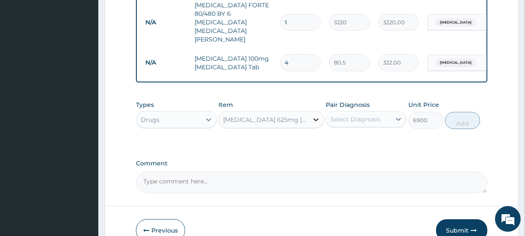
click at [309, 112] on div at bounding box center [315, 119] width 15 height 15
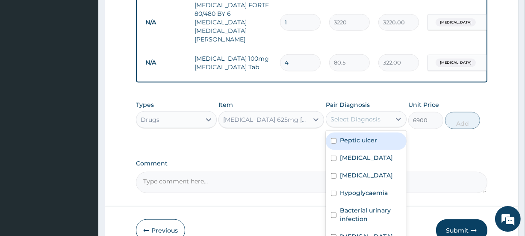
click at [343, 112] on div "Select Diagnosis" at bounding box center [358, 119] width 65 height 14
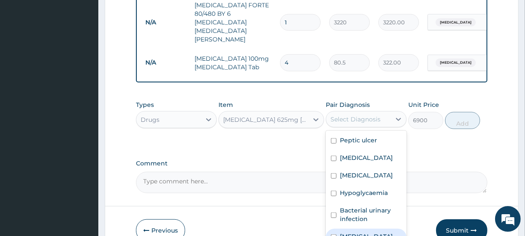
click at [366, 229] on div "Sepsis" at bounding box center [366, 238] width 81 height 18
checkbox input "true"
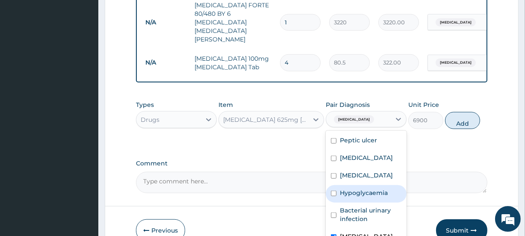
click at [458, 112] on button "Add" at bounding box center [462, 120] width 35 height 17
type input "0"
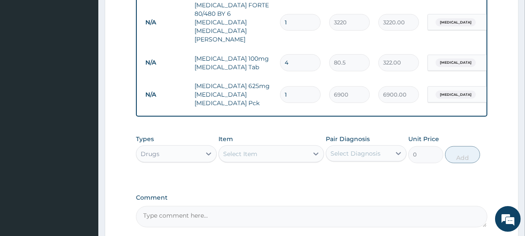
click at [268, 147] on div "Select Item" at bounding box center [263, 154] width 89 height 14
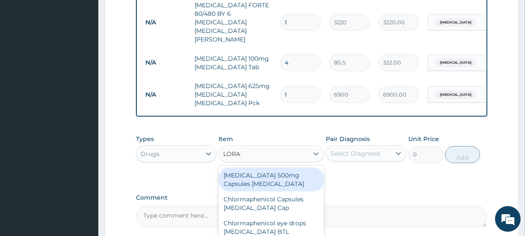
type input "LORATA"
click at [281, 168] on div "LORATADINE 10 mg Loratadine Pck" at bounding box center [270, 180] width 105 height 24
type input "805"
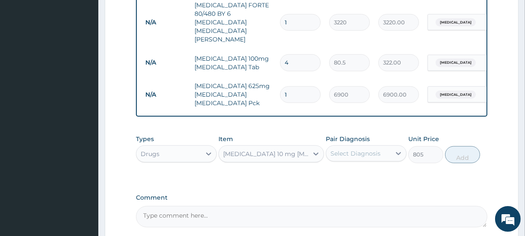
click at [380, 147] on div "Select Diagnosis" at bounding box center [358, 154] width 65 height 14
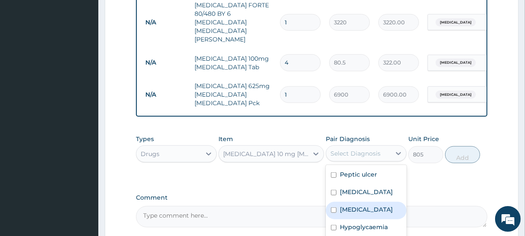
click at [352, 202] on div "Upper respiratory infection" at bounding box center [366, 211] width 81 height 18
checkbox input "true"
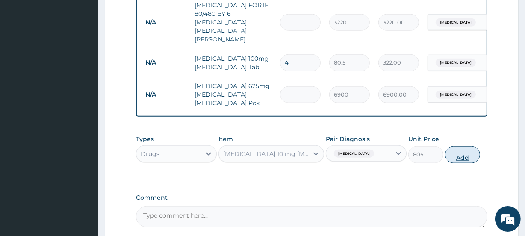
click at [470, 146] on button "Add" at bounding box center [462, 154] width 35 height 17
type input "0"
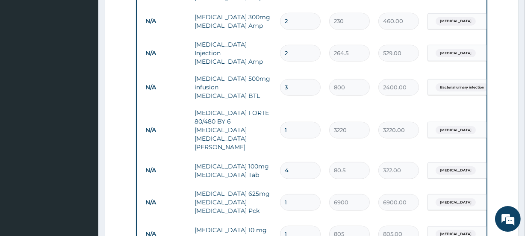
scroll to position [904, 0]
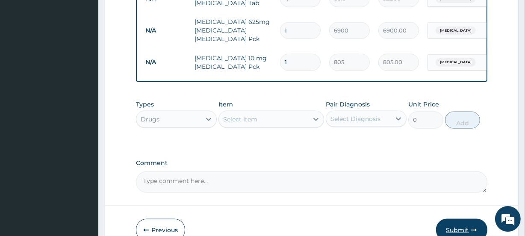
click at [448, 219] on button "Submit" at bounding box center [461, 230] width 51 height 22
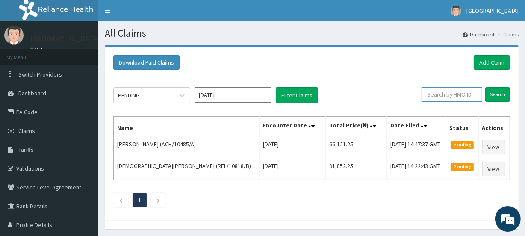
click at [449, 95] on input "text" at bounding box center [452, 94] width 61 height 15
paste input "ENP/11400/A"
type input "ENP/11400/A"
click at [485, 87] on input "Search" at bounding box center [497, 94] width 25 height 15
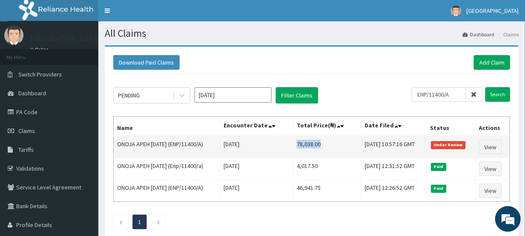
drag, startPoint x: 285, startPoint y: 140, endPoint x: 313, endPoint y: 141, distance: 28.2
click at [313, 141] on td "78,038.00" at bounding box center [327, 147] width 68 height 22
copy td "78,038.00"
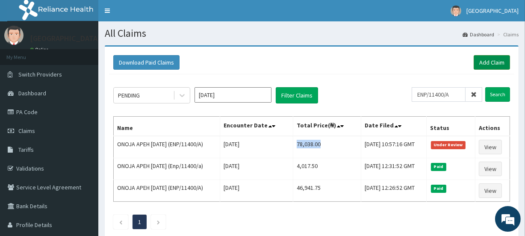
click at [479, 61] on link "Add Claim" at bounding box center [492, 62] width 36 height 15
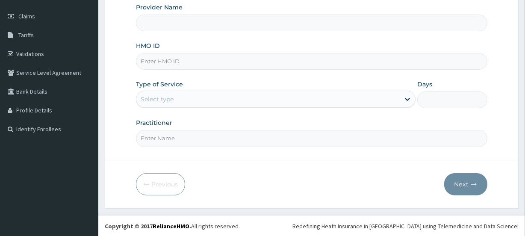
scroll to position [115, 0]
click at [153, 57] on input "HMO ID" at bounding box center [311, 61] width 351 height 17
type input "[GEOGRAPHIC_DATA]"
paste input "LGL/10374/A"
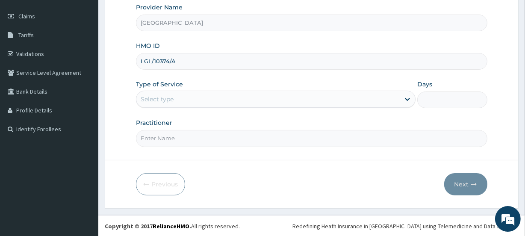
type input "LGL/10374/A"
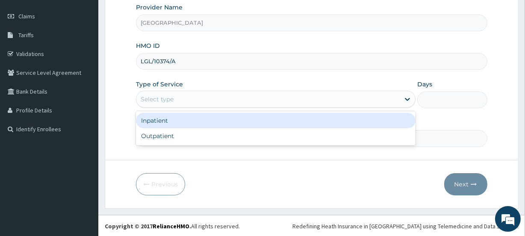
click at [175, 97] on div "Select type" at bounding box center [267, 99] width 263 height 14
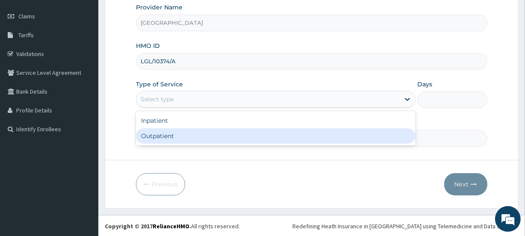
click at [167, 137] on div "Outpatient" at bounding box center [276, 135] width 280 height 15
type input "1"
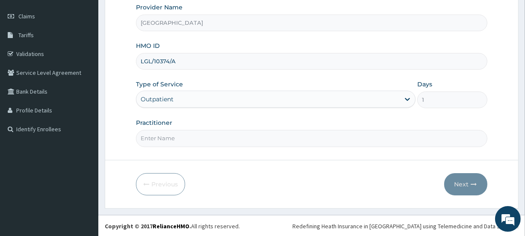
click at [263, 141] on input "Practitioner" at bounding box center [311, 138] width 351 height 17
type input "DR. EMMANUEL"
click at [458, 181] on button "Next" at bounding box center [465, 184] width 43 height 22
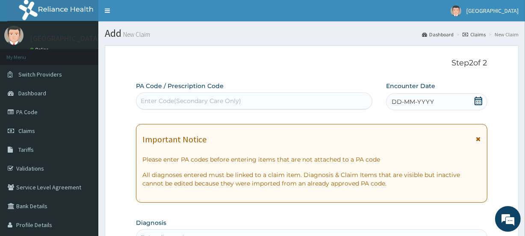
click at [175, 105] on div "Enter Code(Secondary Care Only)" at bounding box center [253, 101] width 235 height 14
paste input "PA/772CAA"
type input "PA/772CAA"
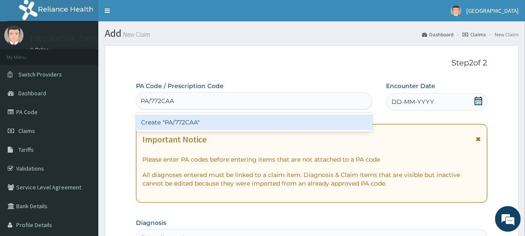
click at [191, 123] on div "Create "PA/772CAA"" at bounding box center [254, 122] width 236 height 15
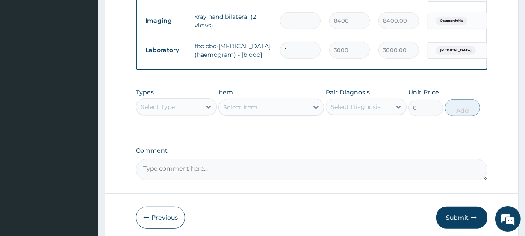
scroll to position [439, 0]
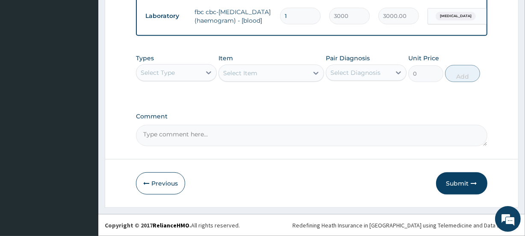
click at [152, 76] on div "Select Type" at bounding box center [176, 72] width 81 height 17
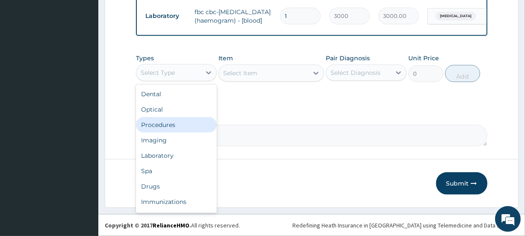
click at [170, 127] on div "Procedures" at bounding box center [176, 124] width 81 height 15
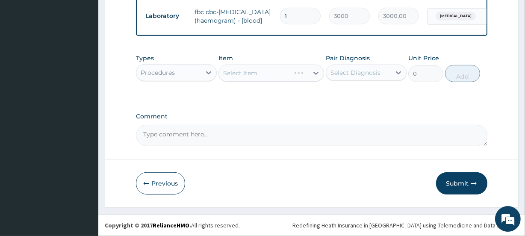
click at [252, 77] on div "Select Item" at bounding box center [270, 73] width 105 height 17
click at [265, 74] on div "Select Item" at bounding box center [263, 73] width 89 height 14
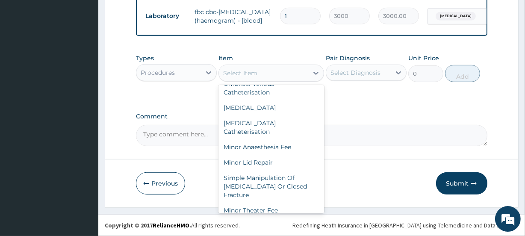
scroll to position [0, 0]
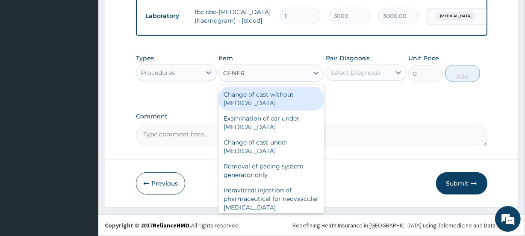
type input "GENERA"
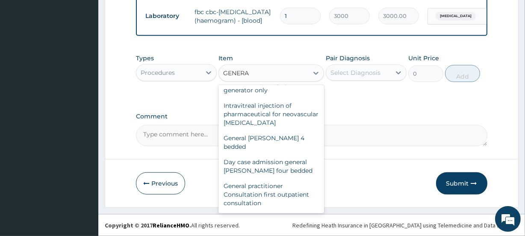
scroll to position [97, 0]
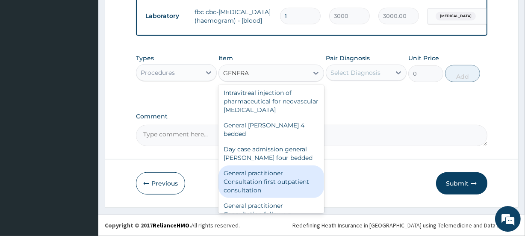
click at [273, 179] on div "General practitioner Consultation first outpatient consultation" at bounding box center [270, 181] width 105 height 32
type input "3000"
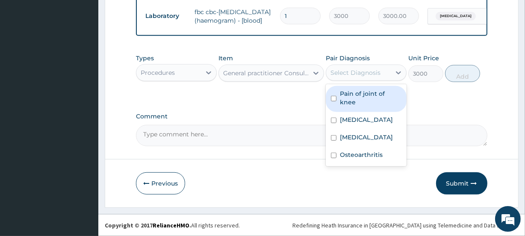
click at [341, 80] on div "Select Diagnosis" at bounding box center [366, 73] width 81 height 16
click at [344, 102] on div "Pain of joint of knee" at bounding box center [366, 99] width 81 height 26
checkbox input "true"
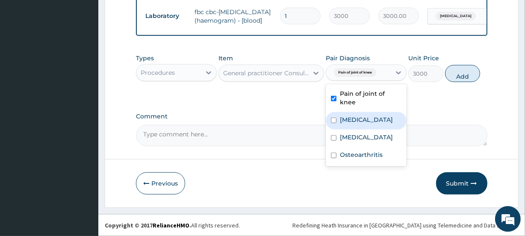
click at [347, 118] on div "Sepsis" at bounding box center [366, 121] width 81 height 18
checkbox input "true"
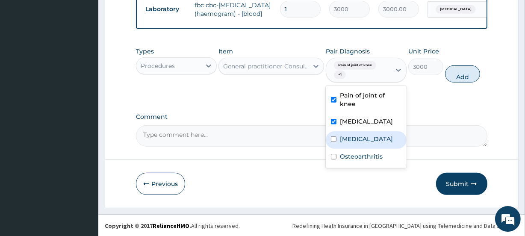
click at [348, 131] on div "Rheumatoid arthritis" at bounding box center [366, 140] width 81 height 18
checkbox input "true"
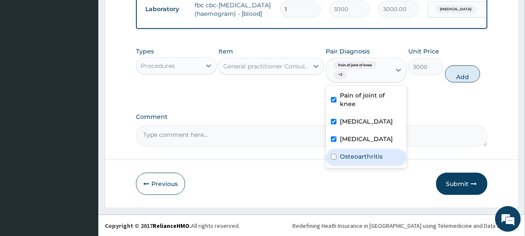
click at [348, 161] on label "Osteoarthritis" at bounding box center [361, 156] width 43 height 9
checkbox input "true"
click at [467, 75] on button "Add" at bounding box center [462, 73] width 35 height 17
type input "0"
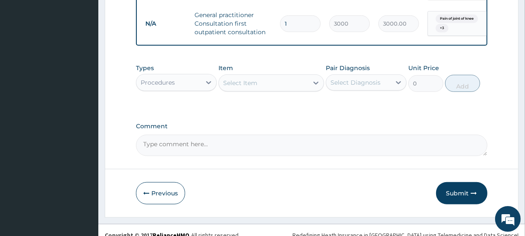
scroll to position [473, 0]
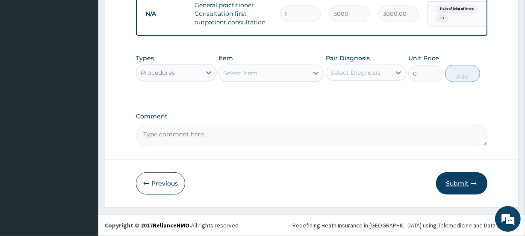
click at [446, 187] on button "Submit" at bounding box center [461, 183] width 51 height 22
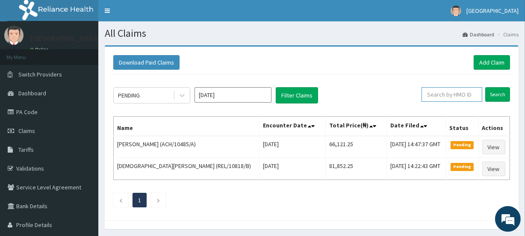
click at [460, 93] on input "text" at bounding box center [452, 94] width 61 height 15
paste input "LGL/10374/A"
type input "LGL/10374/A"
click at [485, 87] on input "Search" at bounding box center [497, 94] width 25 height 15
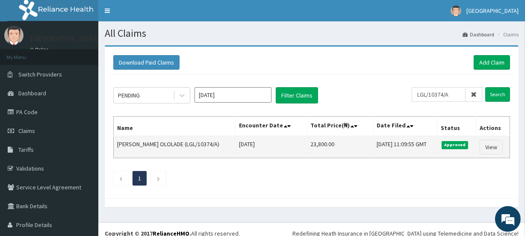
drag, startPoint x: 315, startPoint y: 143, endPoint x: 290, endPoint y: 143, distance: 24.8
click at [290, 143] on tr "[PERSON_NAME] OLOLADE (LGL/10374/A) [DATE] 23,800.00 [DATE] 11:09:55 GMT Approv…" at bounding box center [312, 147] width 396 height 22
click at [307, 140] on td "23,800.00" at bounding box center [340, 147] width 66 height 22
drag, startPoint x: 296, startPoint y: 145, endPoint x: 335, endPoint y: 146, distance: 38.9
click at [335, 146] on td "23,800.00" at bounding box center [340, 147] width 66 height 22
